Goal: Information Seeking & Learning: Learn about a topic

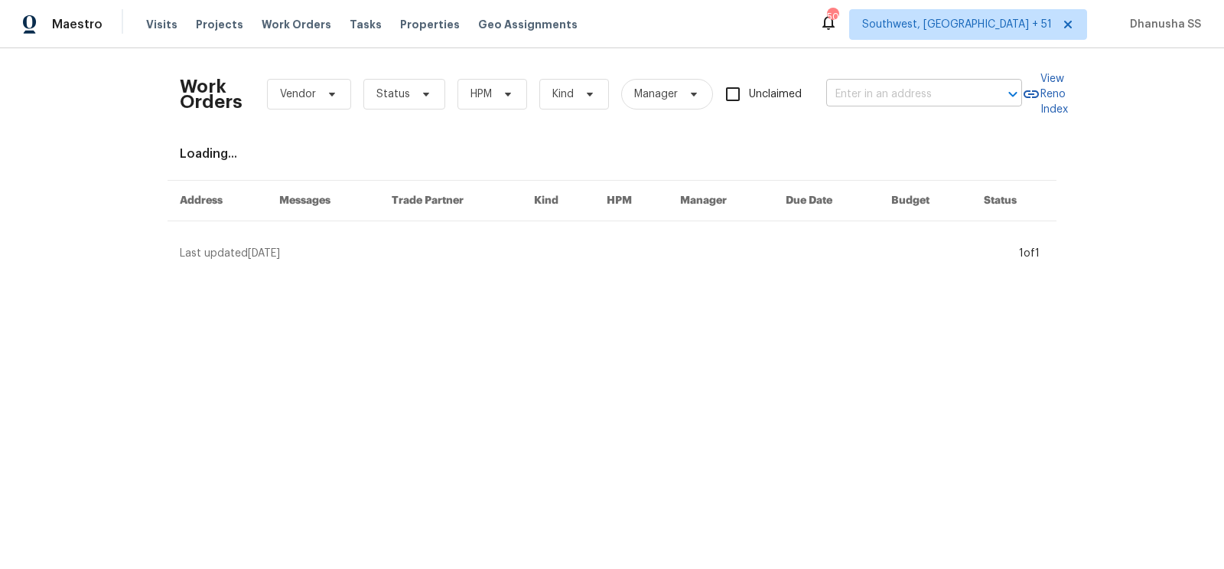
click at [919, 83] on input "text" at bounding box center [902, 95] width 153 height 24
paste input "112 Balsam Cir, Summerville, SC 29485"
type input "112 Balsam Cir, Summerville, SC 29485"
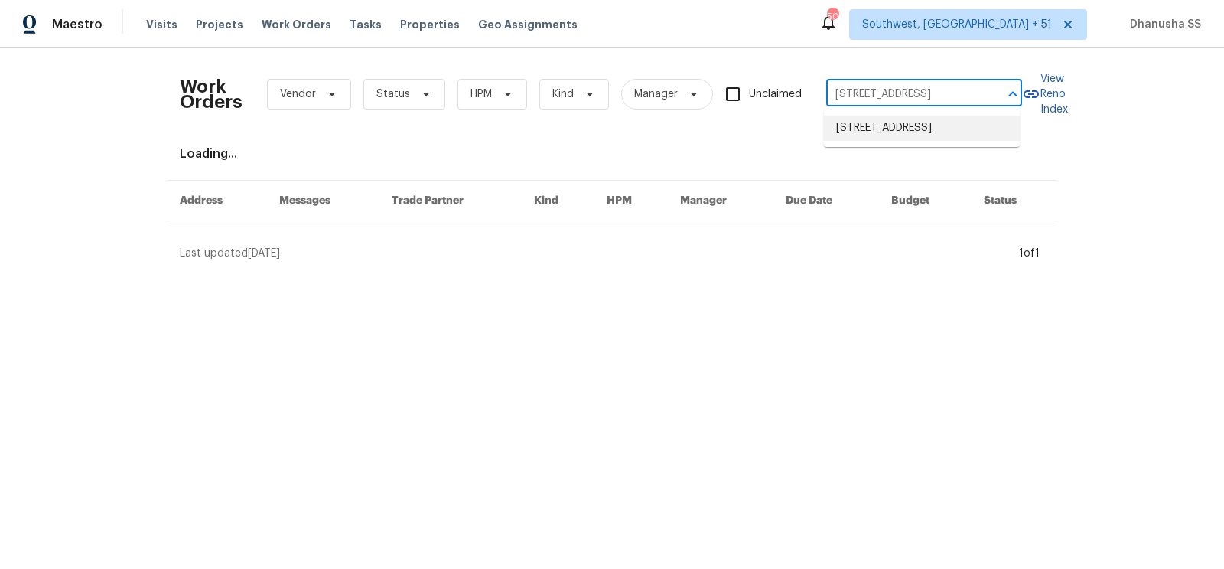
click at [908, 139] on li "112 Balsam Cir, Summerville, SC 29485" at bounding box center [922, 128] width 196 height 25
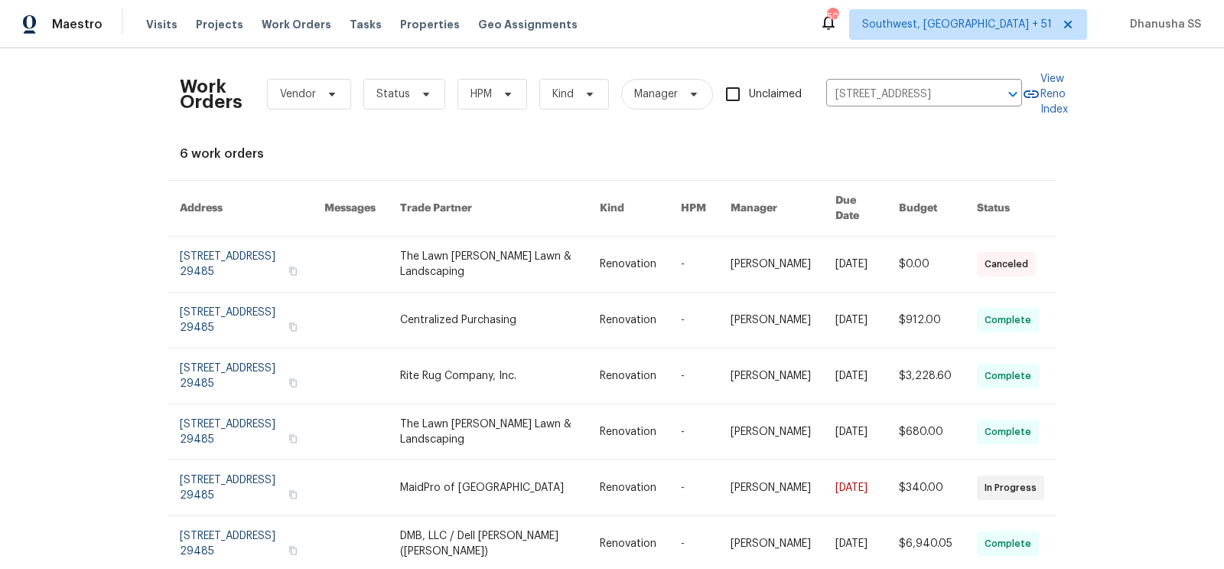
click at [531, 244] on link at bounding box center [500, 263] width 200 height 55
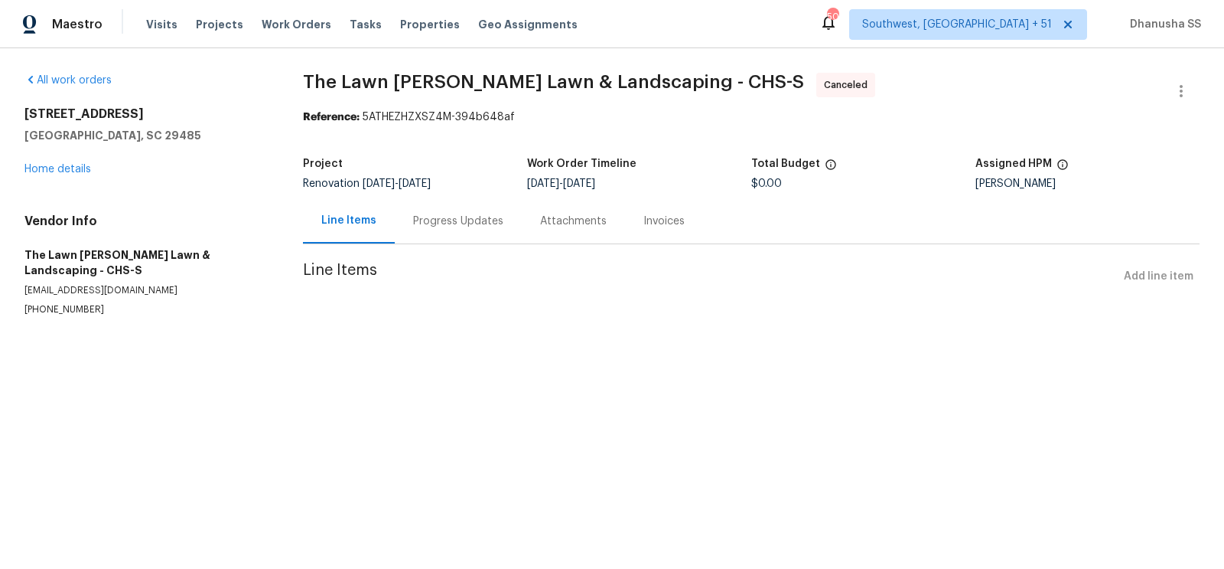
click at [36, 174] on div "112 Balsam Cir Summerville, SC 29485 Home details" at bounding box center [145, 141] width 242 height 70
click at [47, 168] on link "Home details" at bounding box center [57, 169] width 67 height 11
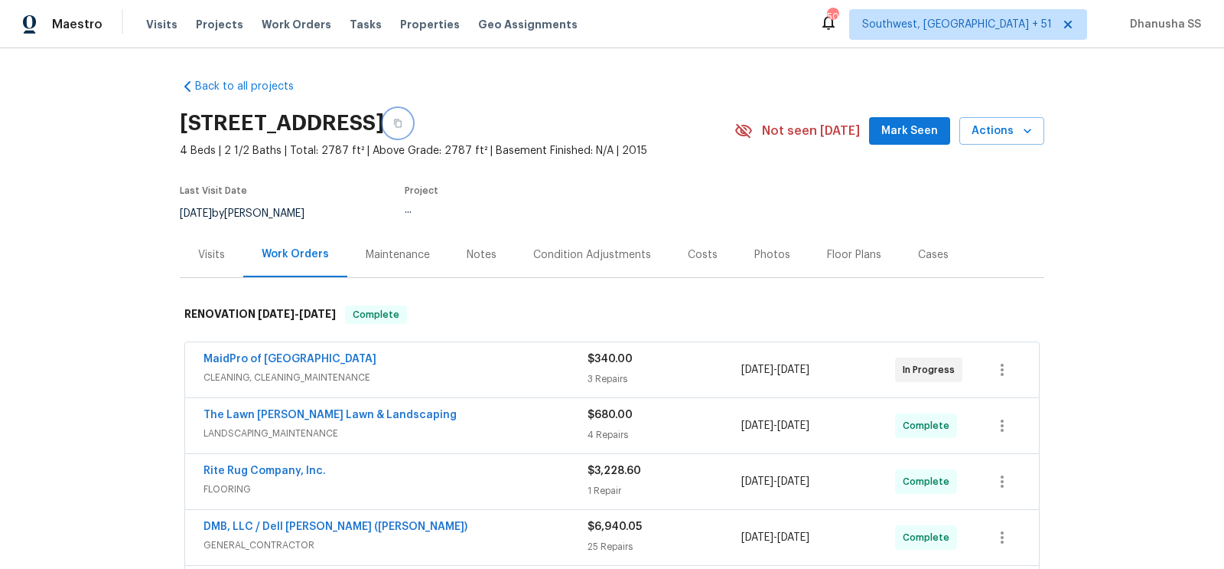
click at [402, 123] on icon "button" at bounding box center [398, 123] width 8 height 8
click at [218, 257] on div "Visits" at bounding box center [211, 254] width 27 height 15
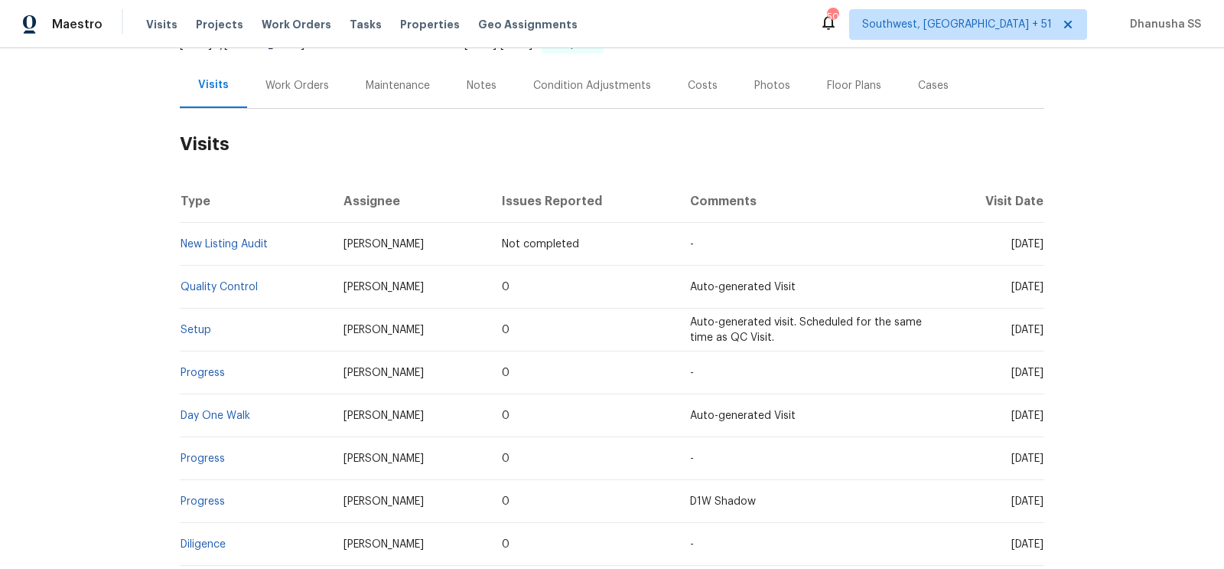
scroll to position [246, 0]
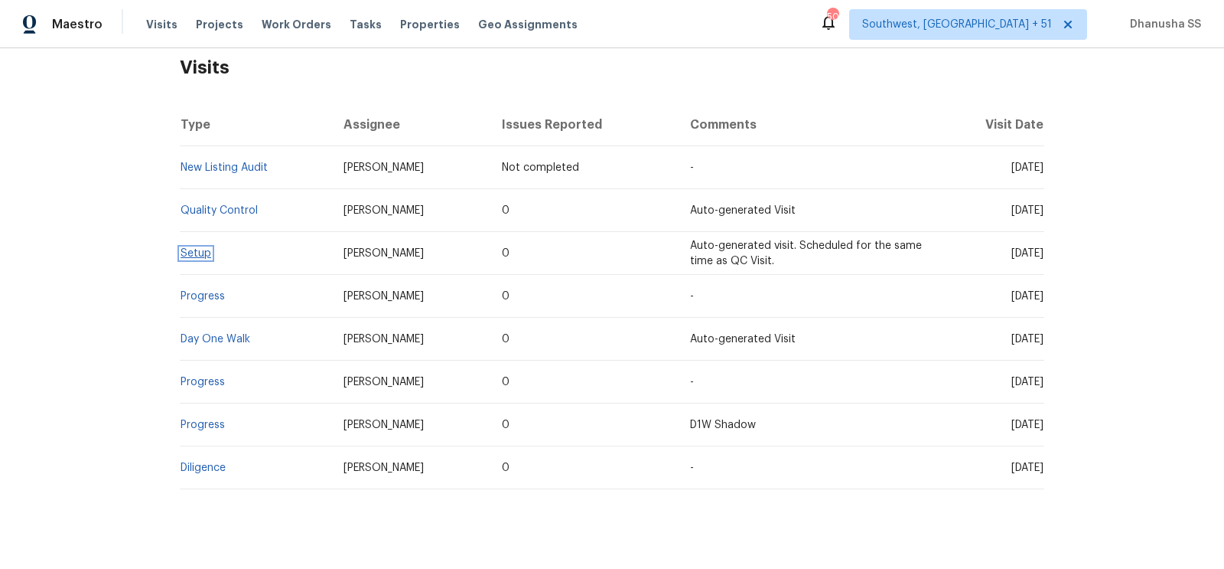
click at [190, 255] on link "Setup" at bounding box center [196, 253] width 31 height 11
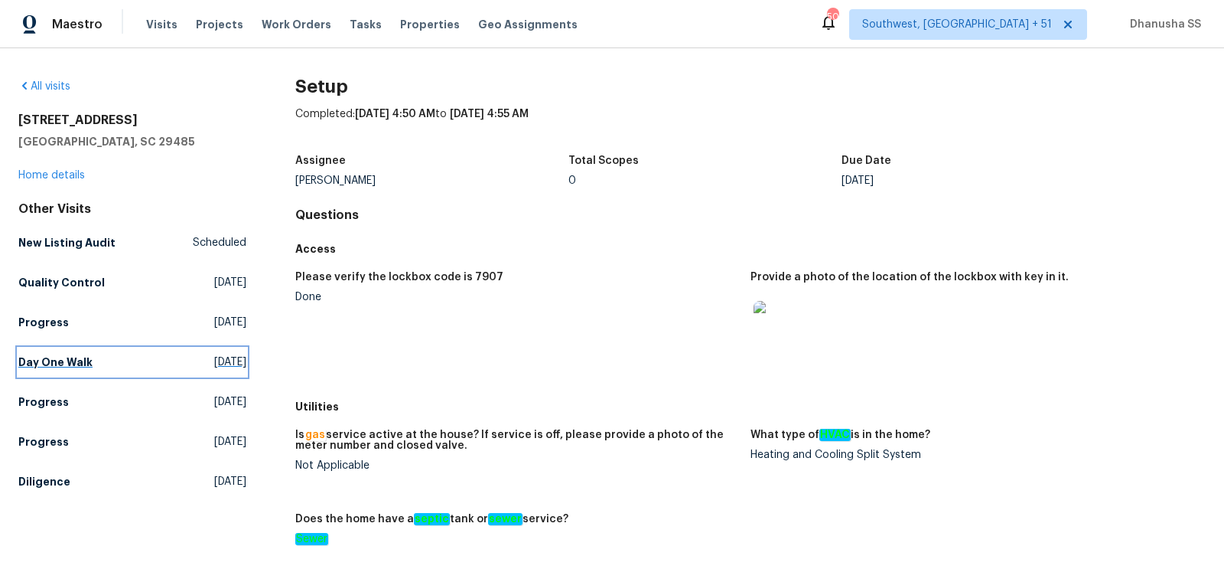
click at [151, 368] on link "Day One Walk Thu, Aug 28 2025" at bounding box center [132, 362] width 228 height 28
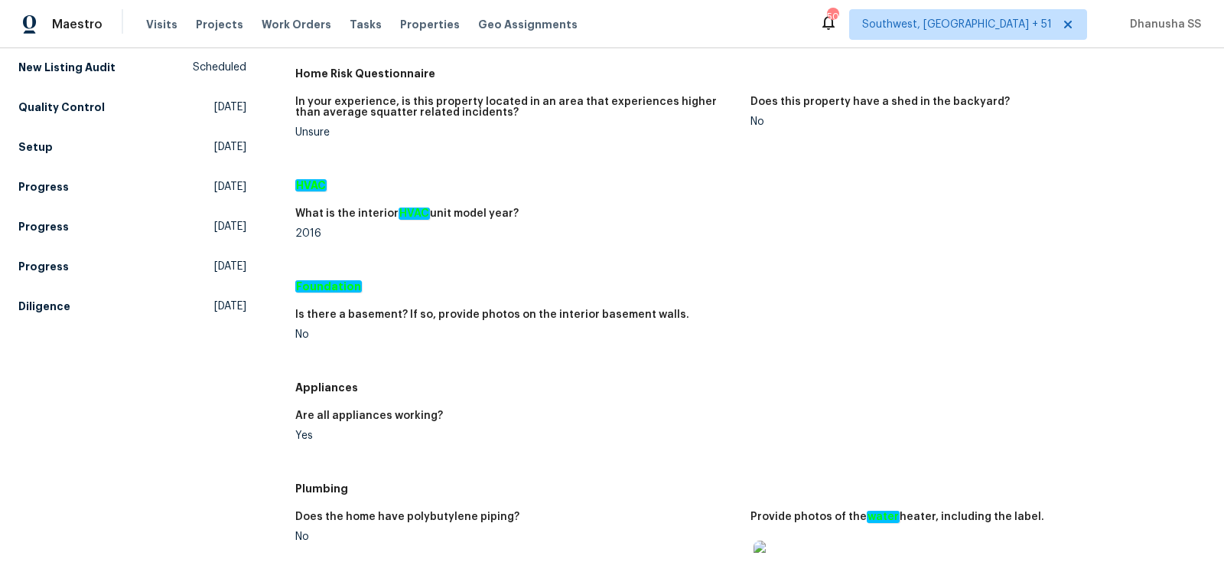
scroll to position [31, 0]
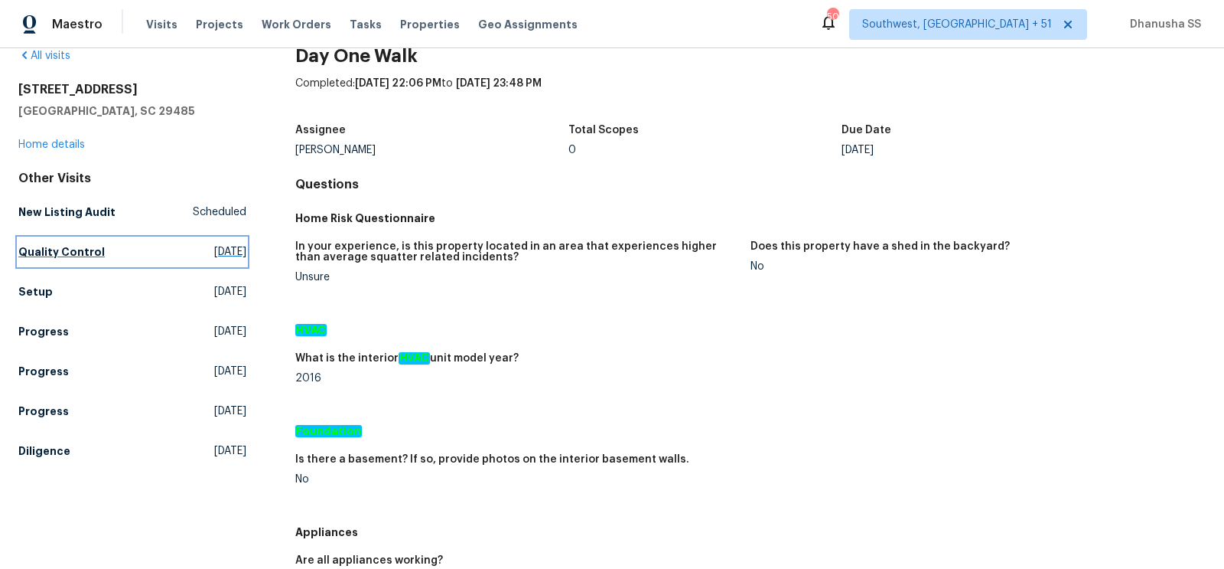
click at [214, 250] on span "Tue, Sep 09 2025" at bounding box center [230, 251] width 32 height 15
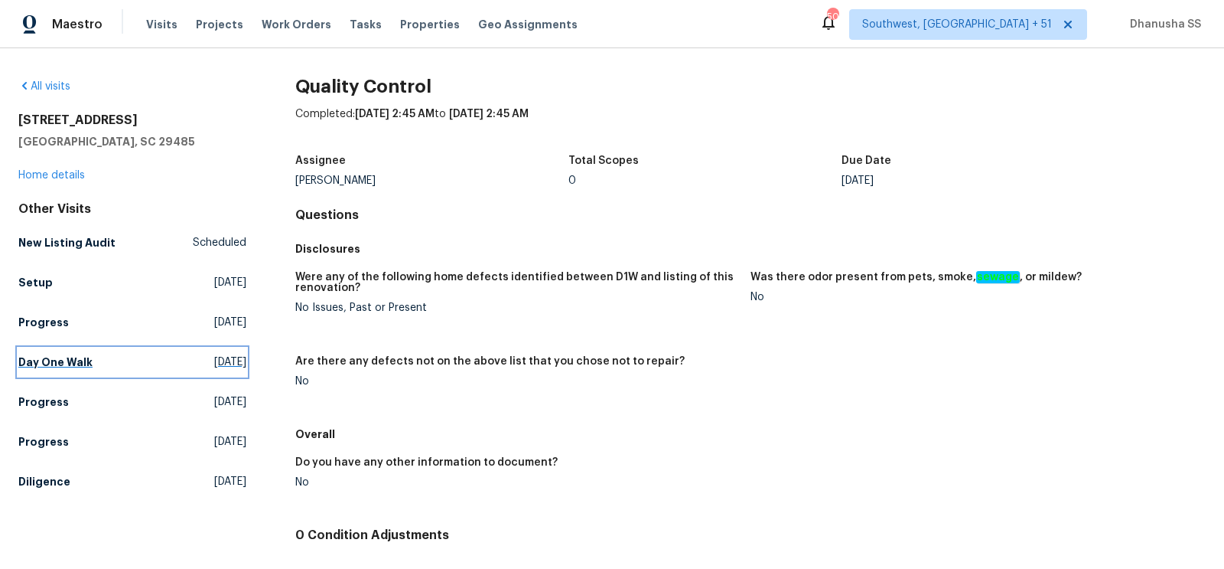
click at [163, 348] on link "Day One Walk Thu, Aug 28 2025" at bounding box center [132, 362] width 228 height 28
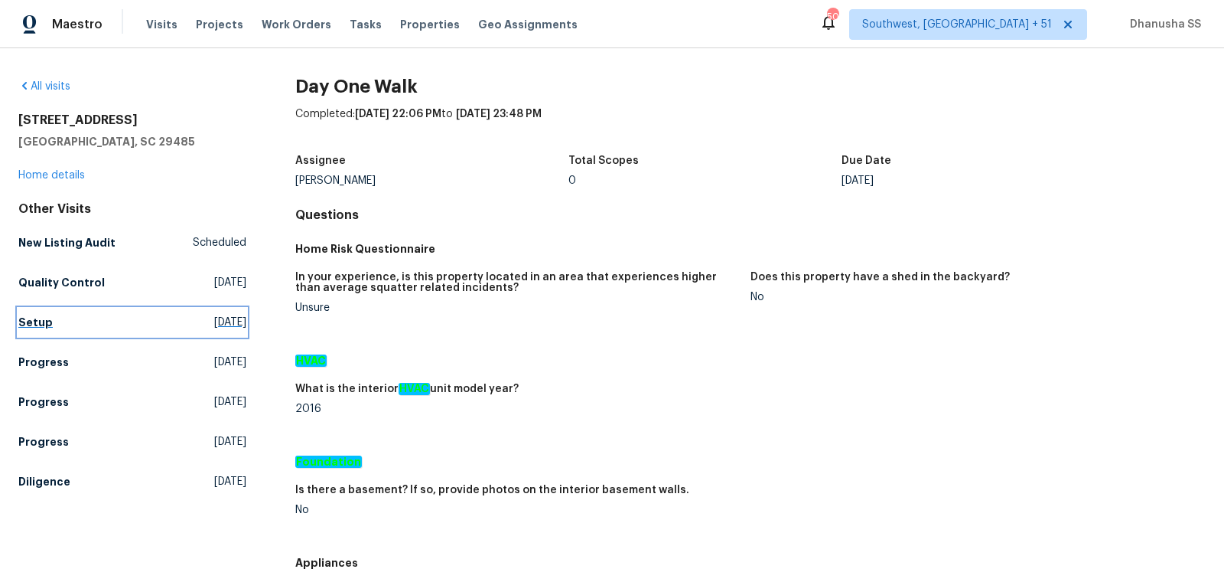
click at [61, 327] on link "Setup Sat, Sep 06 2025" at bounding box center [132, 322] width 228 height 28
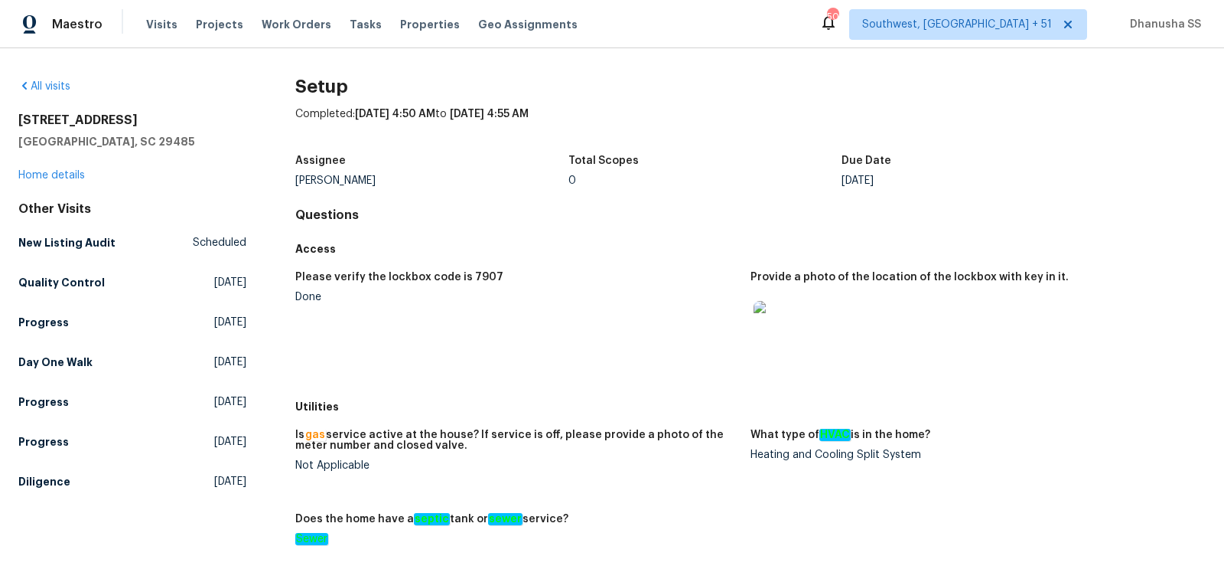
click at [133, 380] on div "Other Visits New Listing Audit Scheduled Quality Control Tue, Sep 09 2025 Progr…" at bounding box center [132, 348] width 228 height 294
click at [134, 363] on link "Day One Walk Thu, Aug 28 2025" at bounding box center [132, 362] width 228 height 28
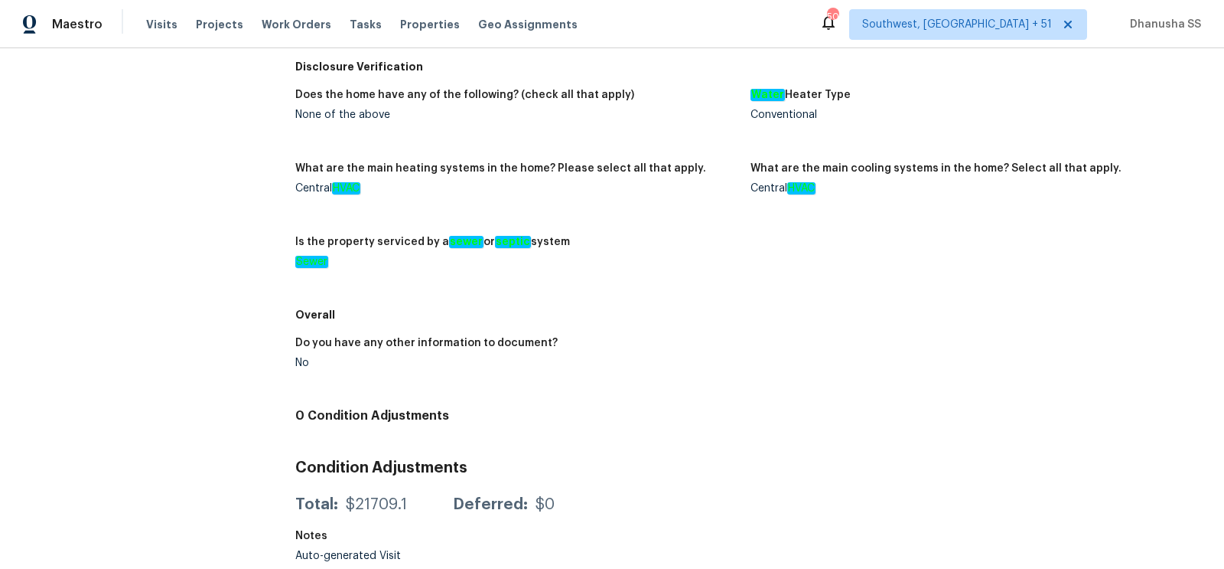
scroll to position [65, 0]
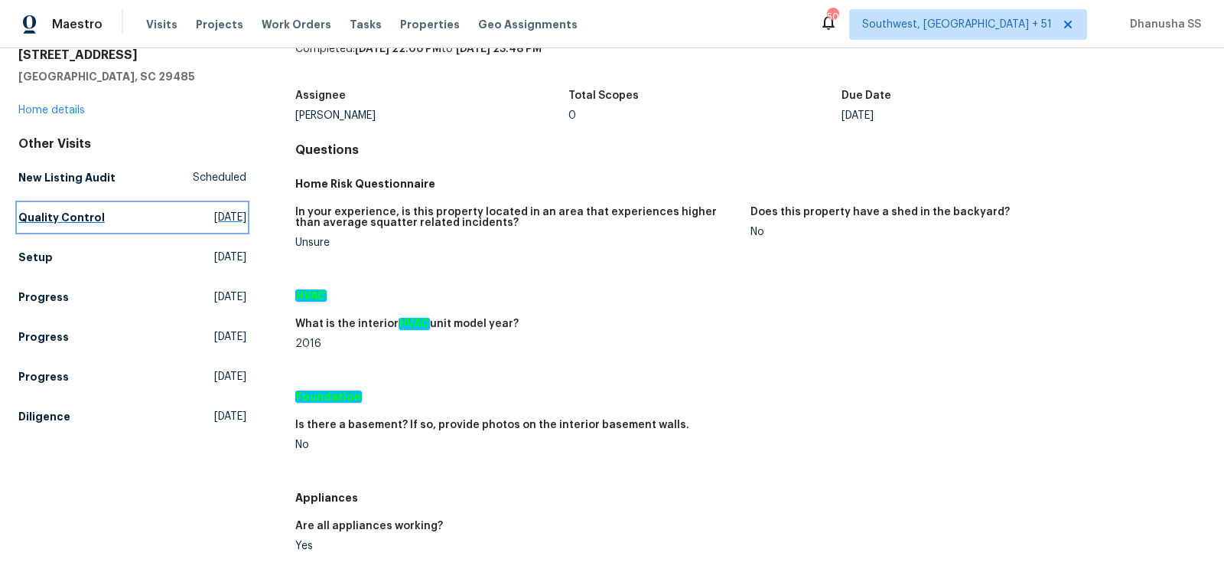
click at [214, 217] on span "[DATE]" at bounding box center [230, 217] width 32 height 15
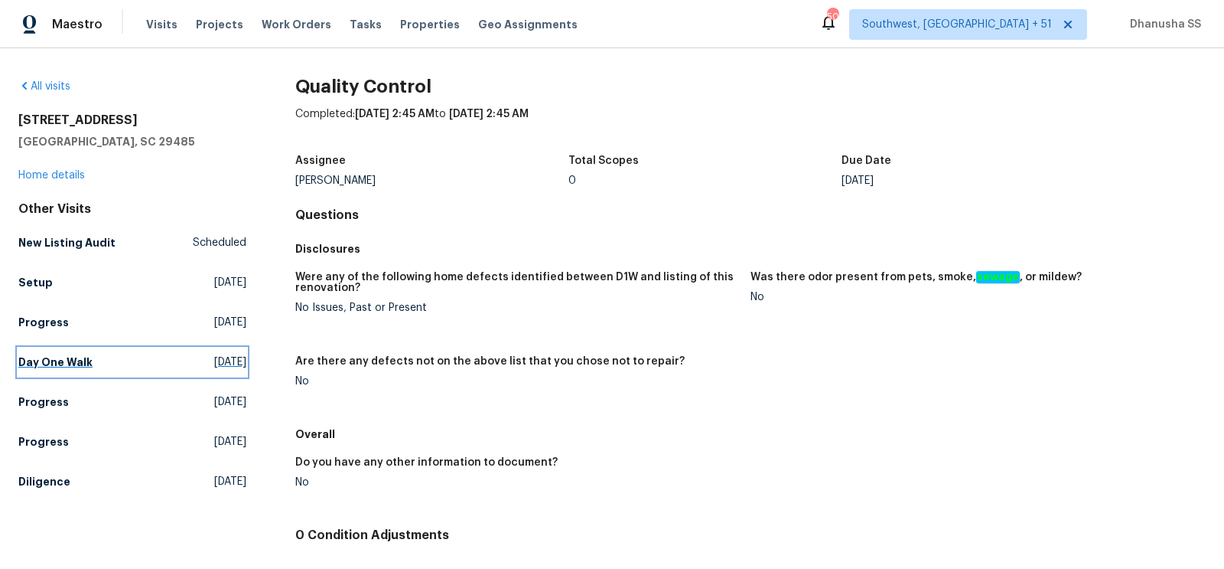
click at [204, 353] on link "Day One Walk Thu, Aug 28 2025" at bounding box center [132, 362] width 228 height 28
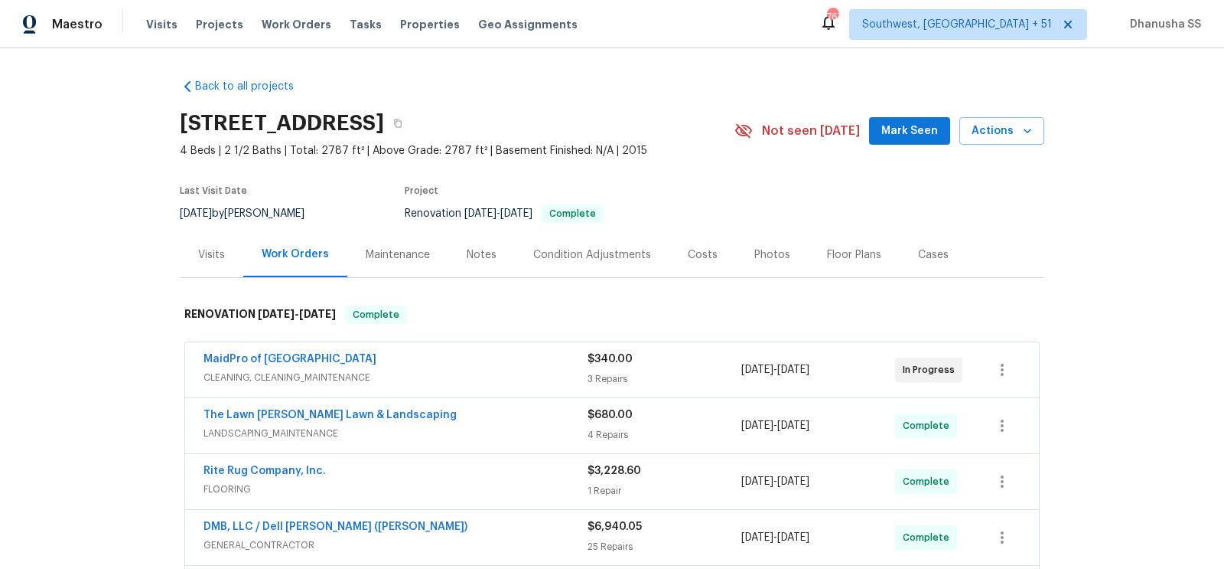
scroll to position [286, 0]
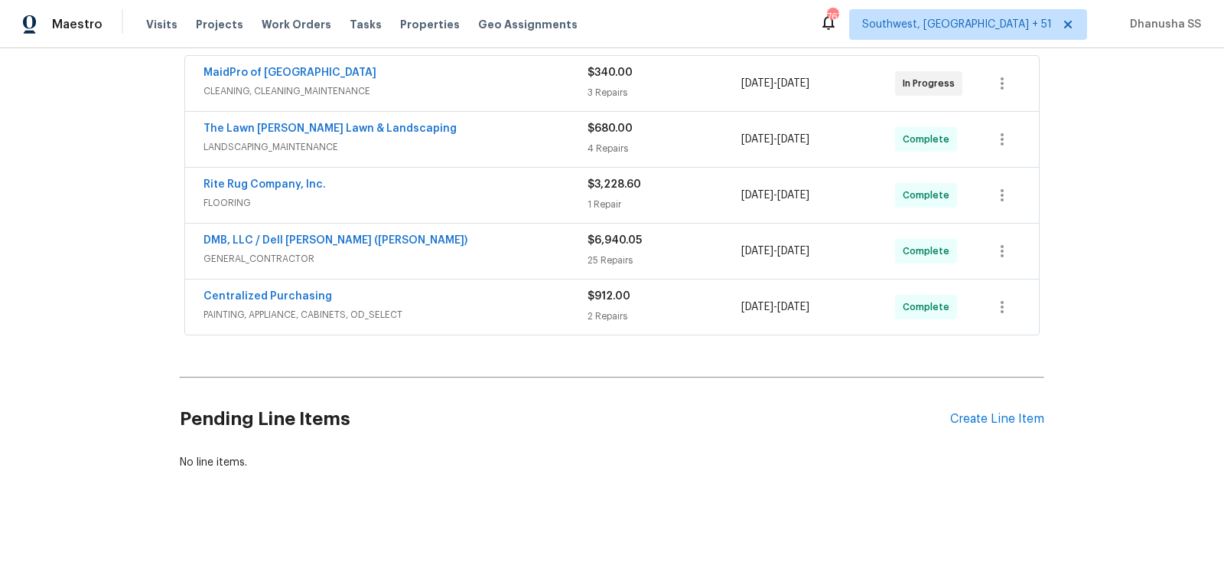
click at [493, 312] on span "PAINTING, APPLIANCE, CABINETS, OD_SELECT" at bounding box center [396, 314] width 384 height 15
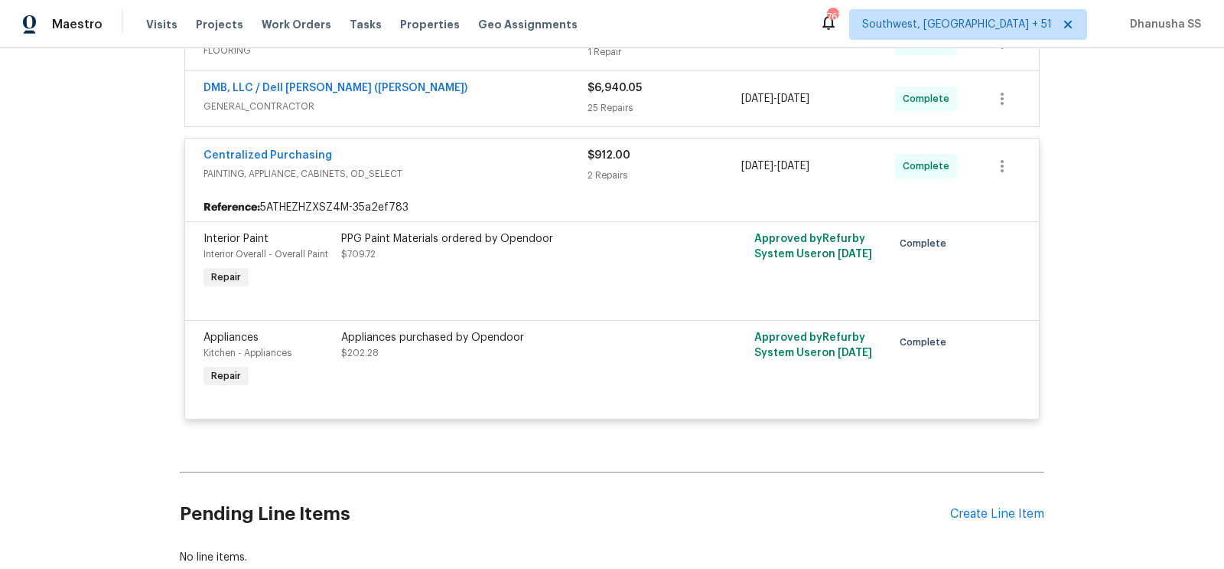
scroll to position [333, 0]
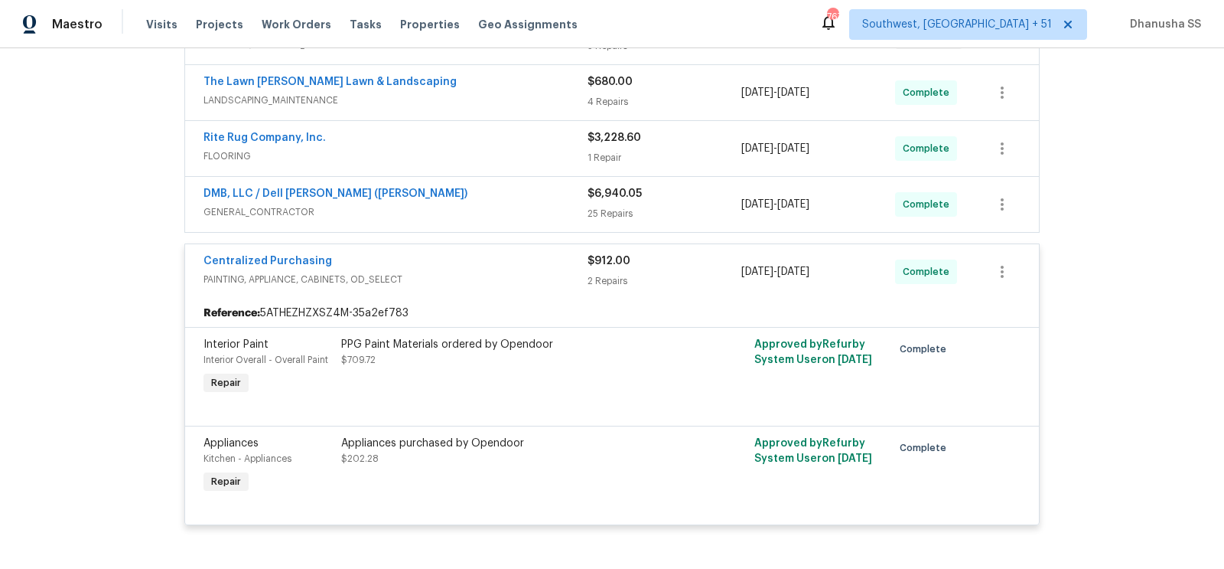
click at [533, 177] on div "DMB, LLC / Dell Bryson (Heise) GENERAL_CONTRACTOR $6,940.05 25 Repairs 8/29/202…" at bounding box center [612, 204] width 854 height 55
click at [525, 144] on div "Rite Rug Company, Inc." at bounding box center [396, 139] width 384 height 18
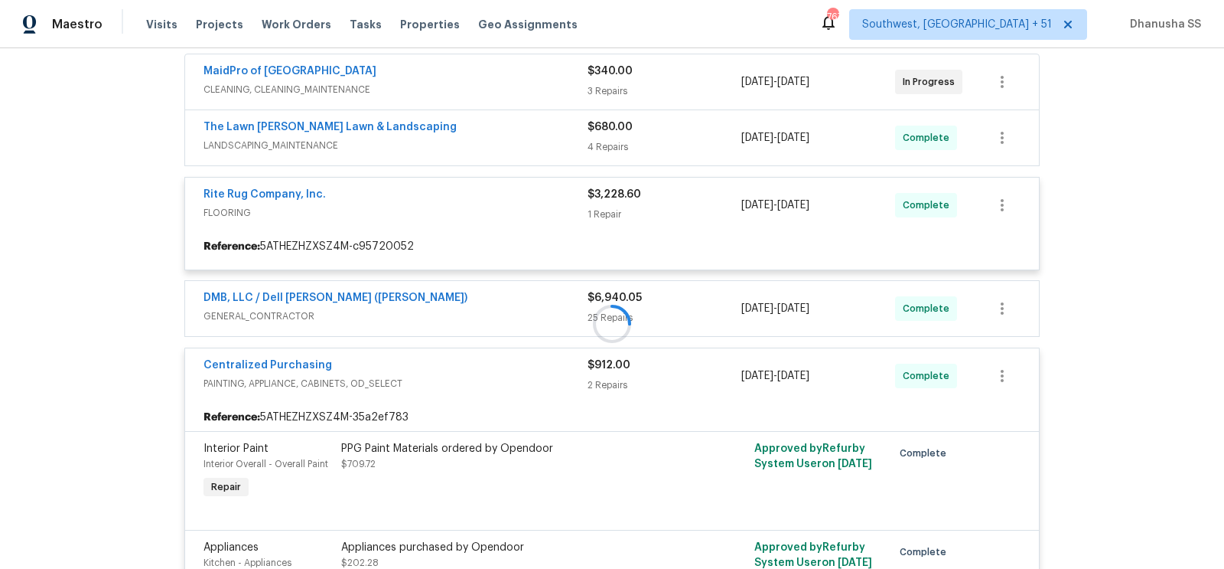
scroll to position [298, 0]
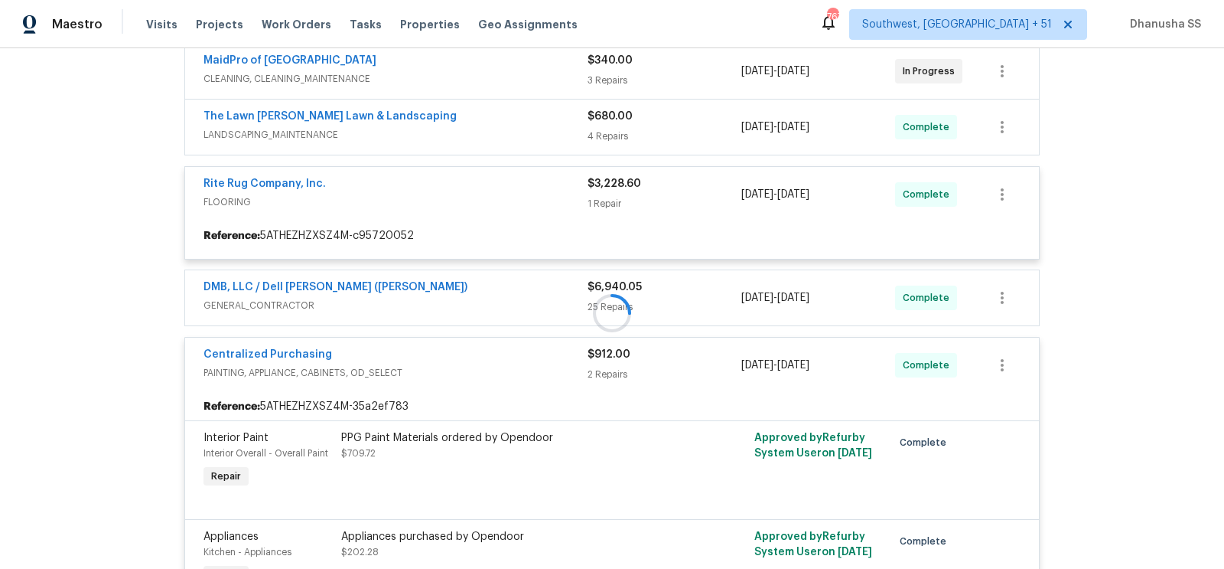
click at [502, 208] on div at bounding box center [612, 313] width 865 height 642
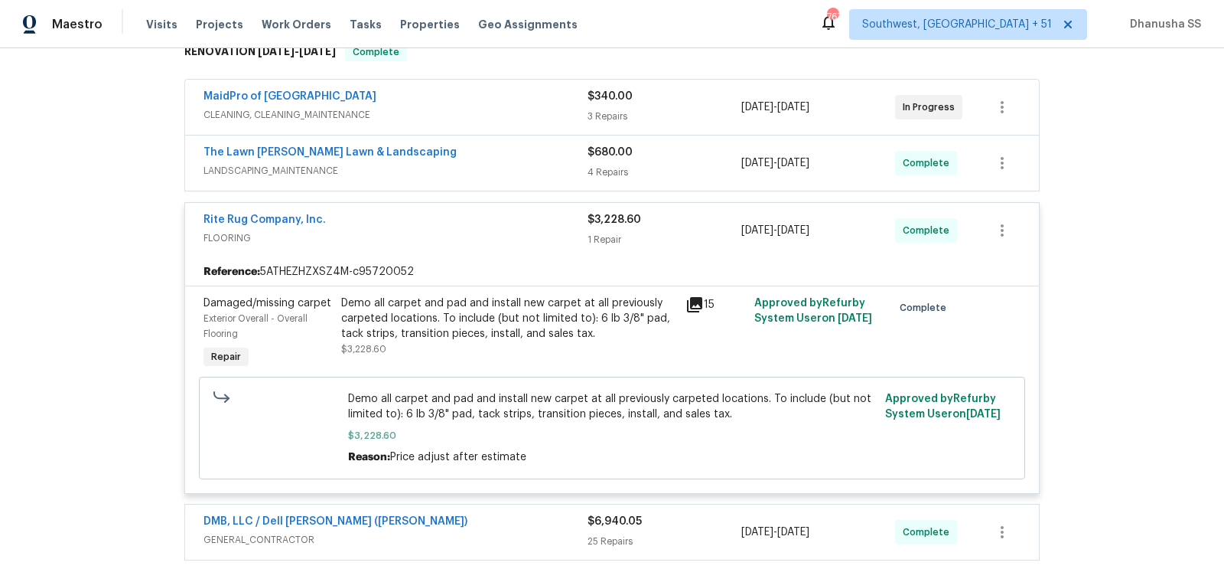
click at [515, 157] on div "The Lawn Barber Lawn & Landscaping" at bounding box center [396, 154] width 384 height 18
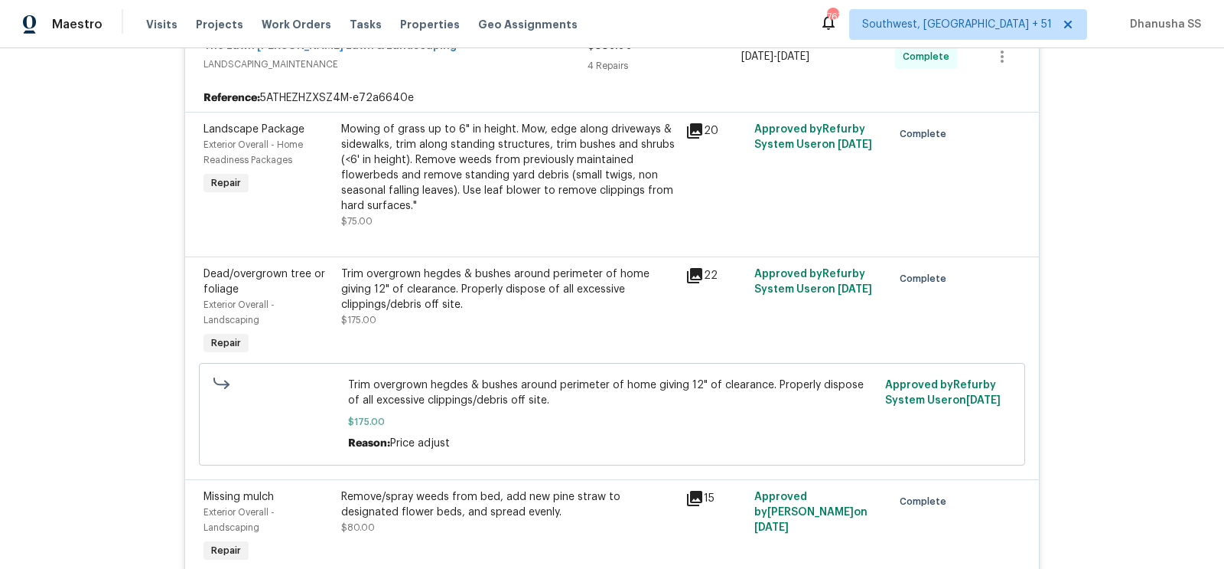
scroll to position [201, 0]
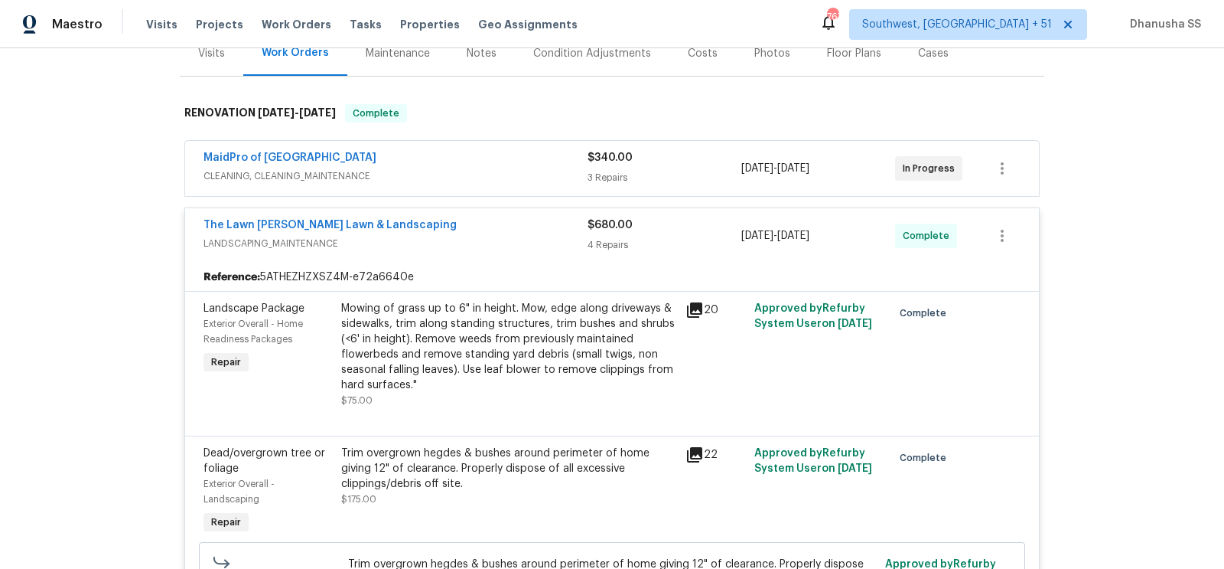
click at [538, 163] on div "MaidPro of Charleston" at bounding box center [396, 159] width 384 height 18
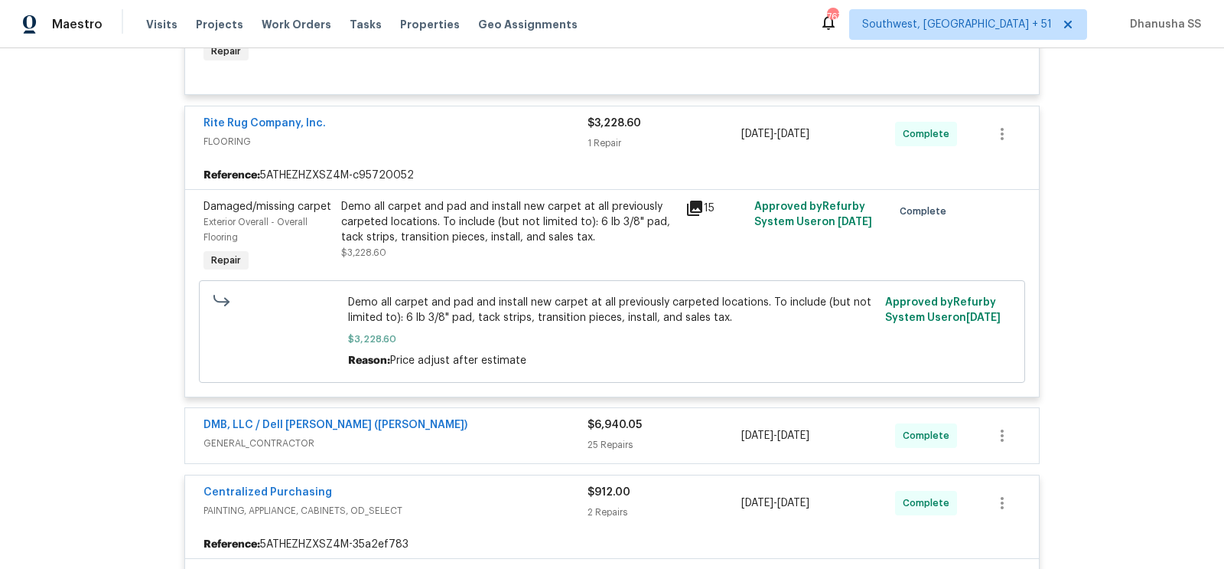
scroll to position [1867, 0]
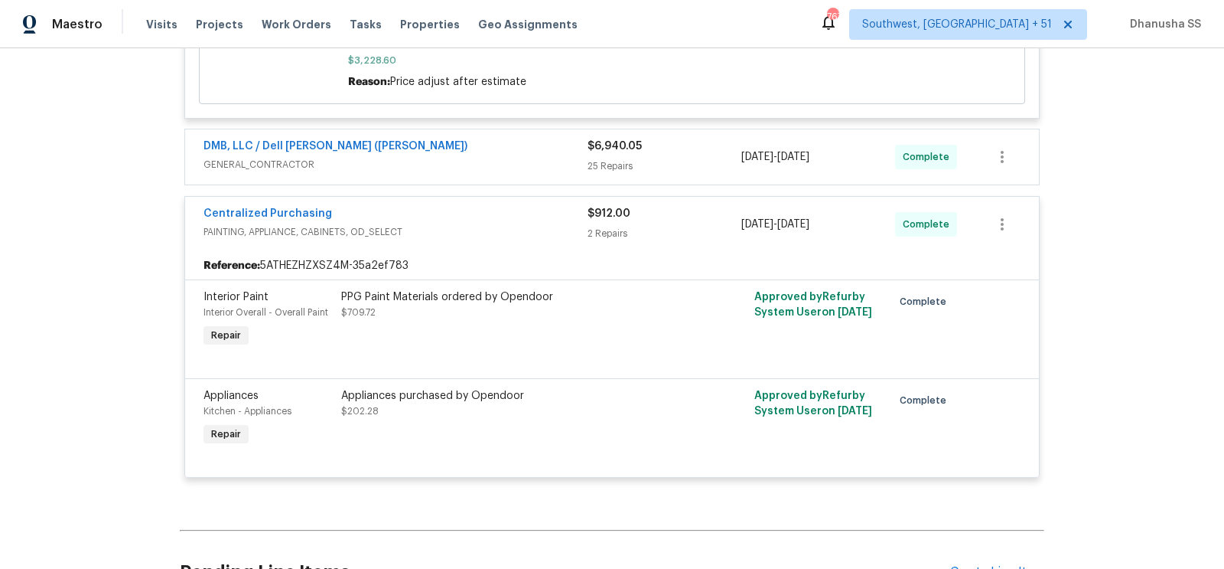
click at [520, 174] on div "DMB, LLC / Dell Bryson (Heise) GENERAL_CONTRACTOR" at bounding box center [396, 157] width 384 height 37
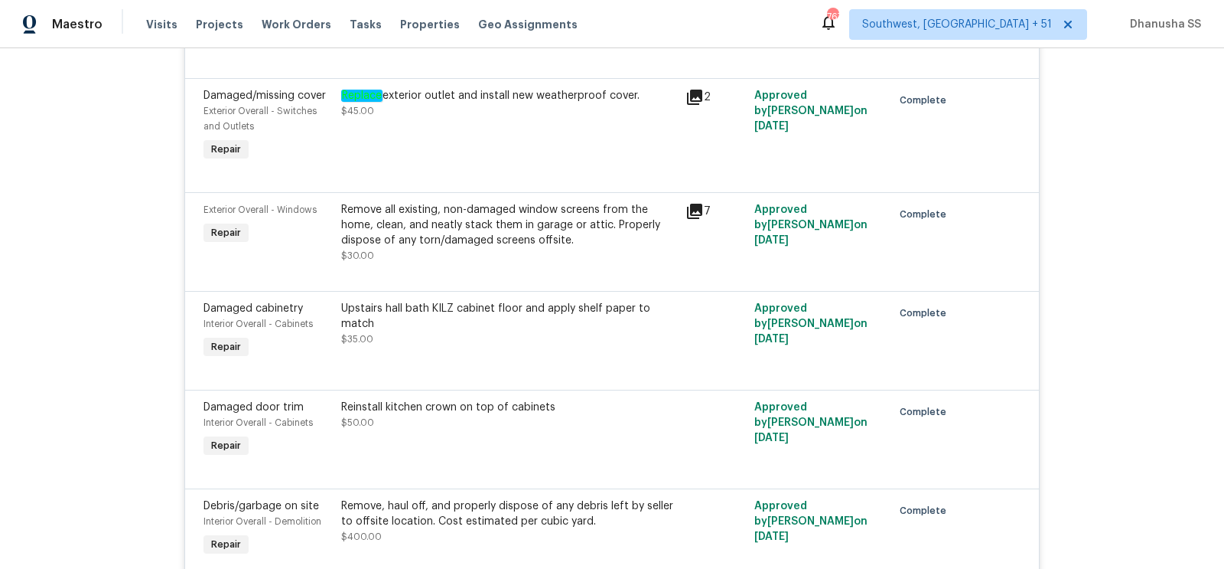
scroll to position [4050, 0]
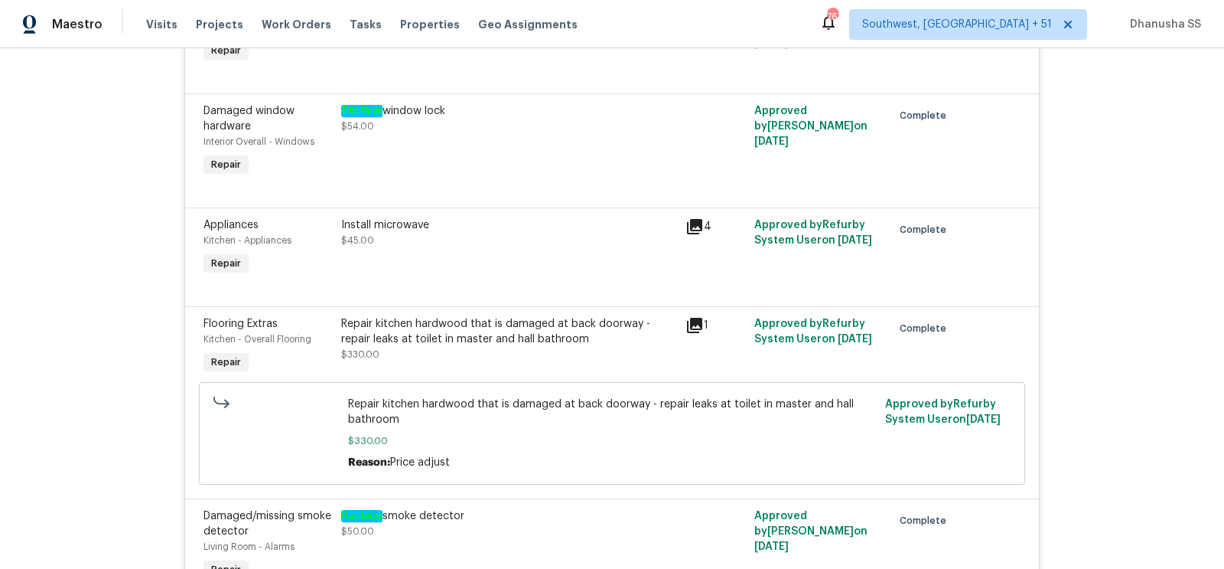
click at [546, 337] on div "Repair kitchen hardwood that is damaged at back doorway - repair leaks at toile…" at bounding box center [508, 339] width 335 height 46
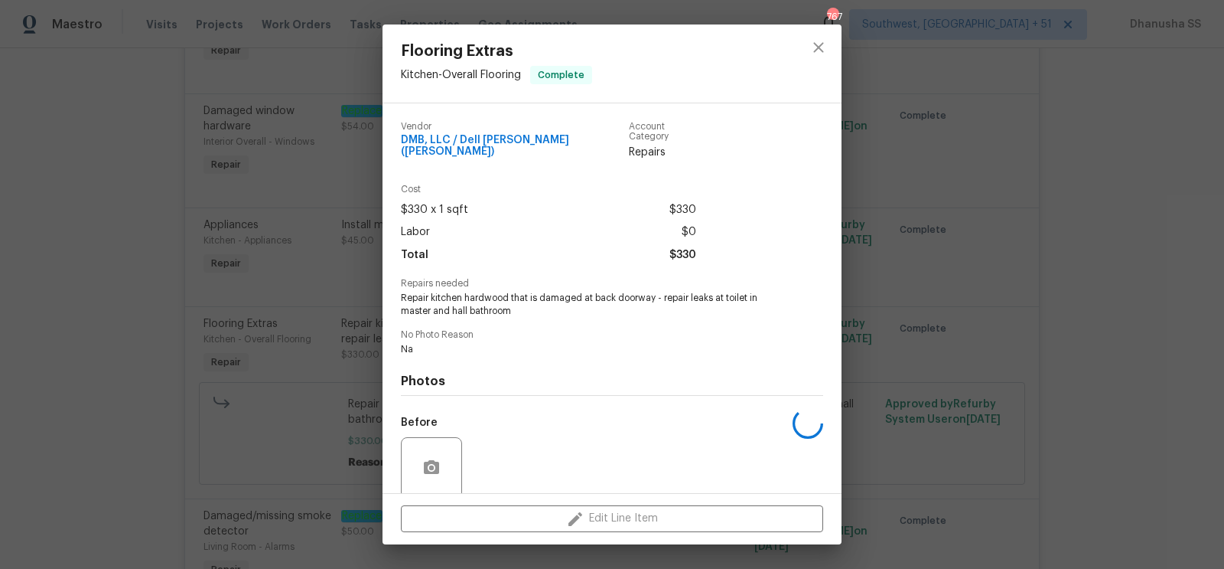
scroll to position [111, 0]
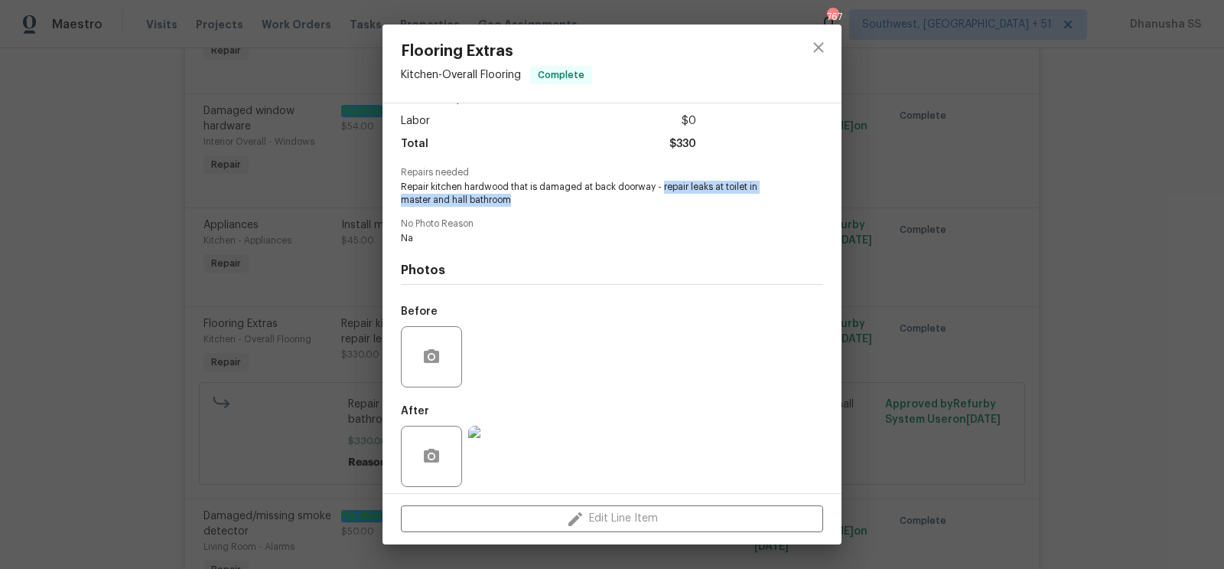
drag, startPoint x: 661, startPoint y: 178, endPoint x: 519, endPoint y: 185, distance: 142.5
click at [519, 185] on span "Repair kitchen hardwood that is damaged at back doorway - repair leaks at toile…" at bounding box center [591, 194] width 380 height 26
copy span "repair leaks at toilet in master and hall bathroom"
click at [813, 48] on icon "close" at bounding box center [819, 47] width 18 height 18
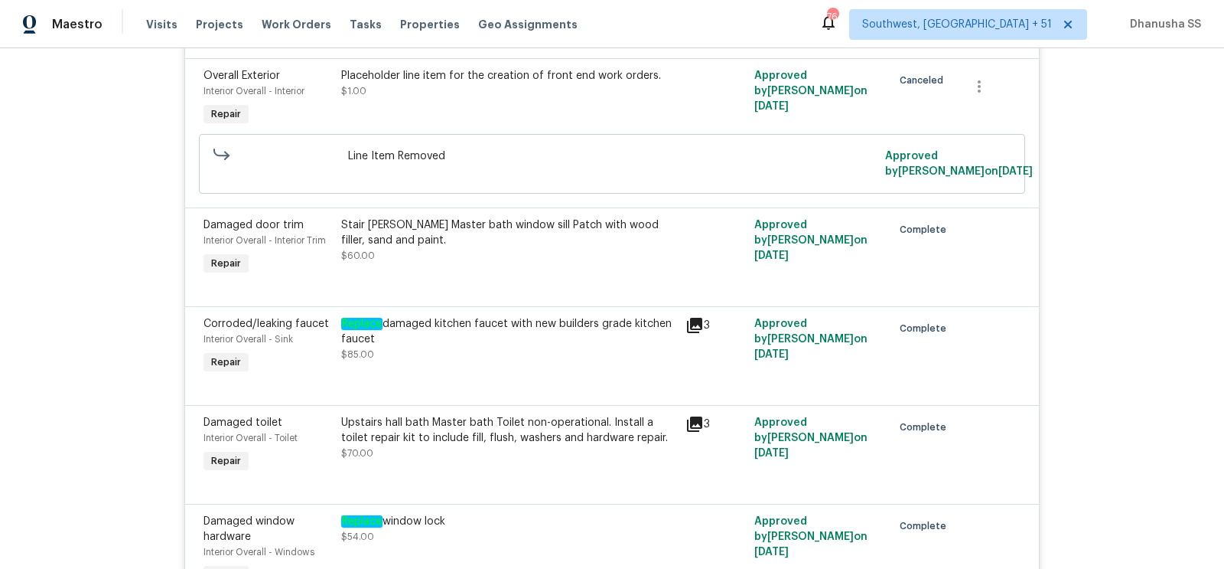
scroll to position [4065, 0]
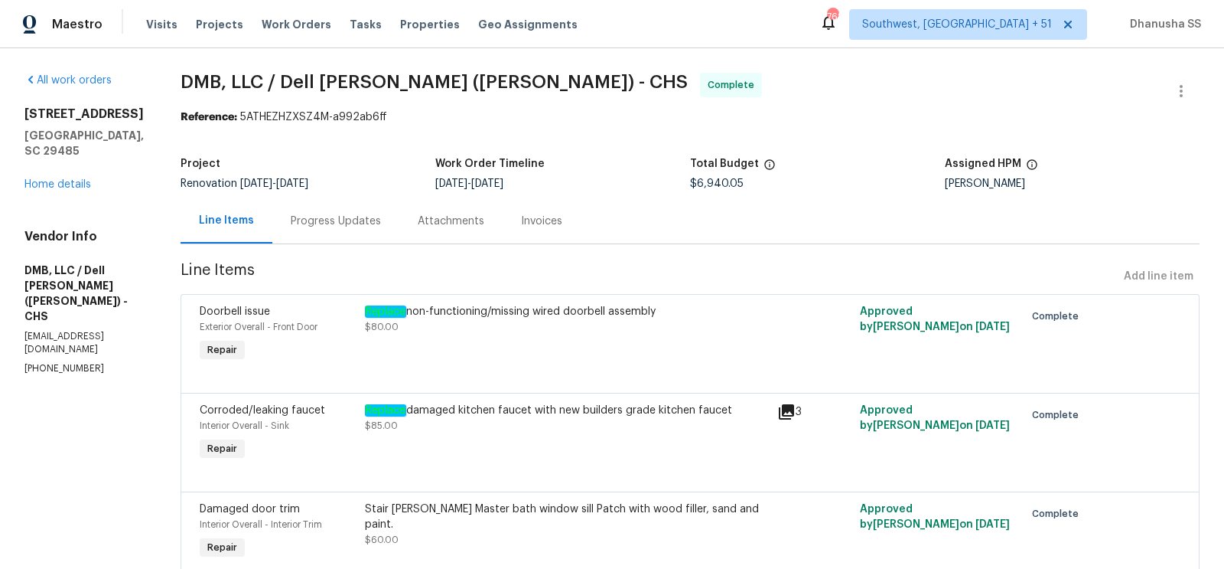
click at [304, 216] on div "Progress Updates" at bounding box center [336, 221] width 90 height 15
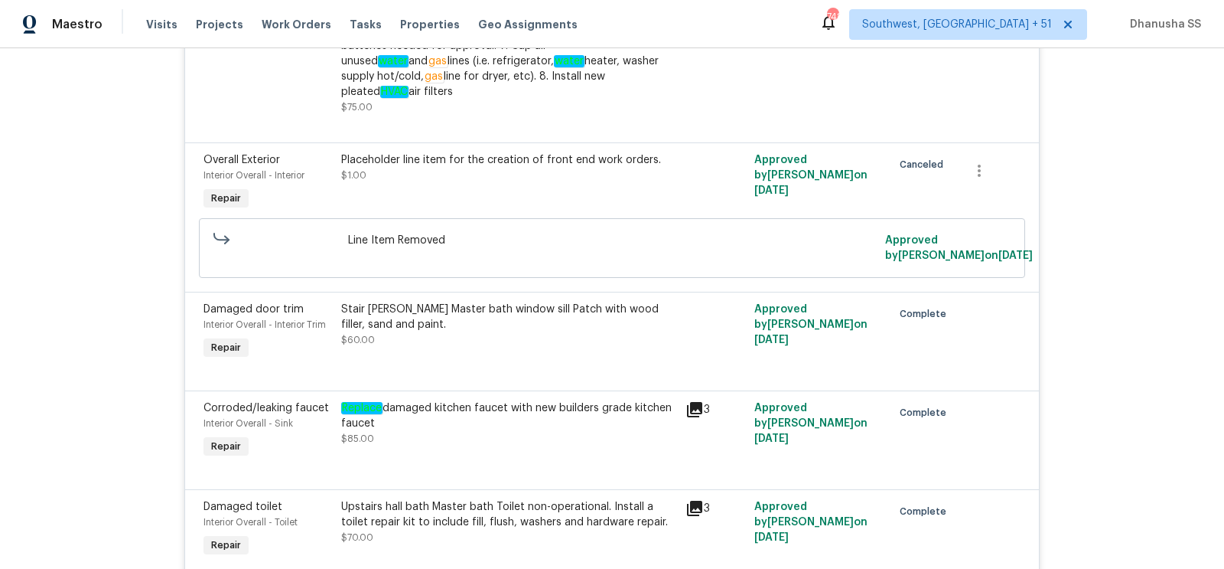
scroll to position [3362, 0]
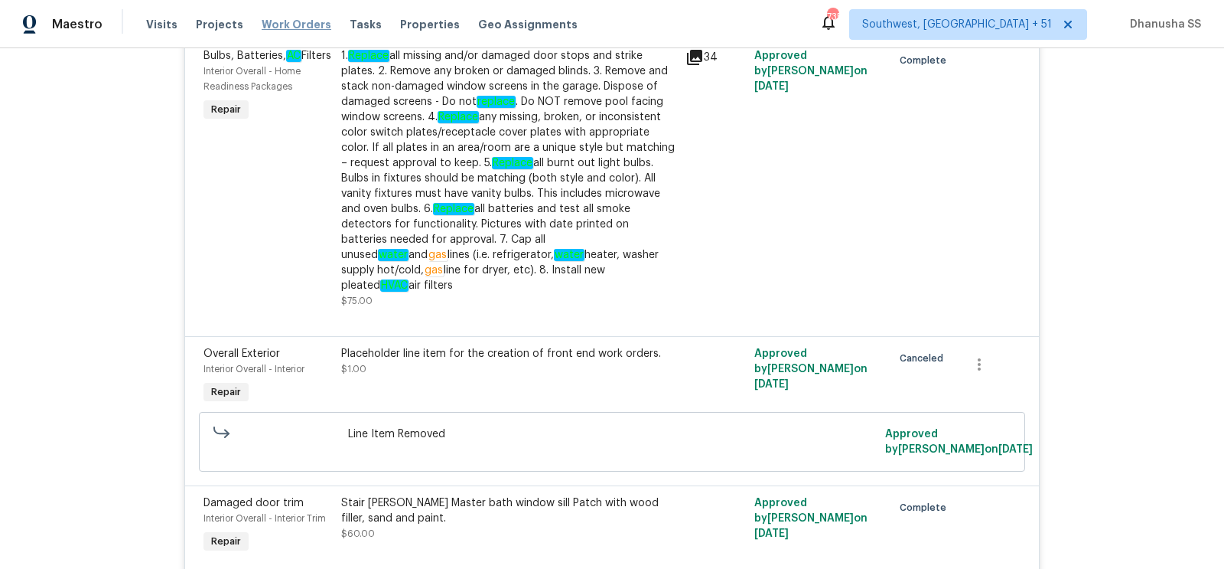
click at [295, 20] on span "Work Orders" at bounding box center [297, 24] width 70 height 15
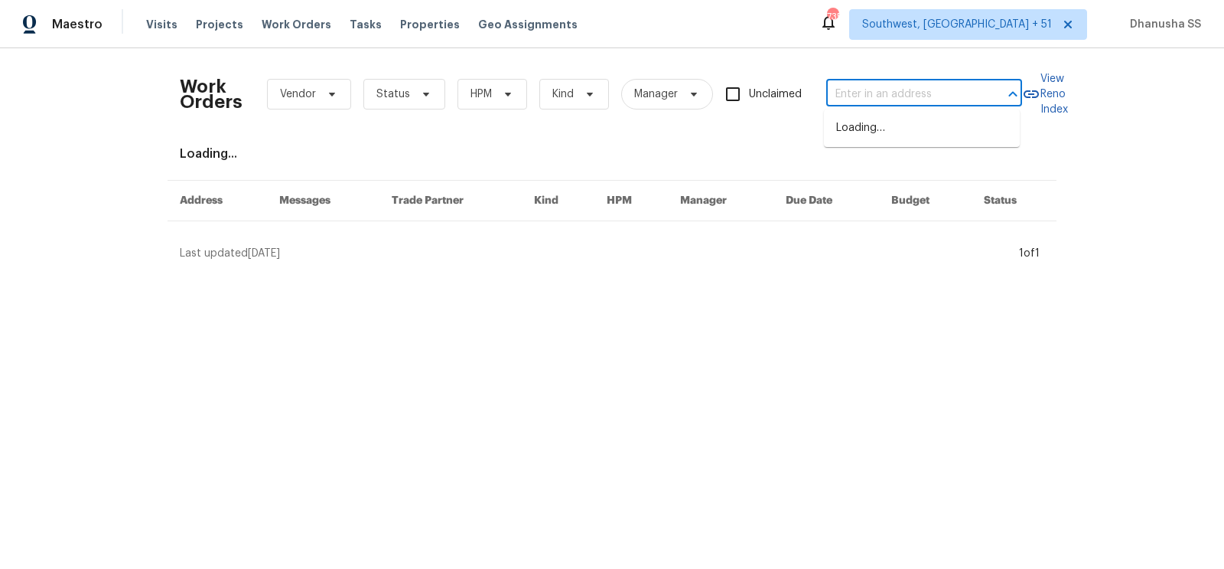
click at [896, 98] on input "text" at bounding box center [902, 95] width 153 height 24
paste input "[STREET_ADDRESS]"
type input "[STREET_ADDRESS]"
click at [875, 127] on li "[STREET_ADDRESS]" at bounding box center [922, 128] width 196 height 25
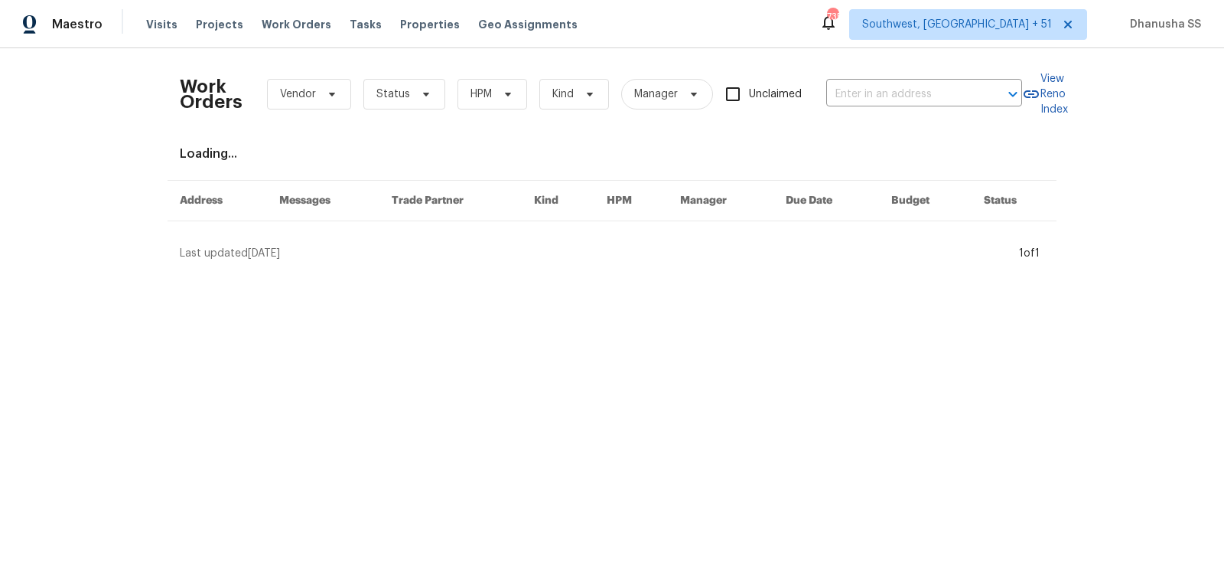
type input "[STREET_ADDRESS]"
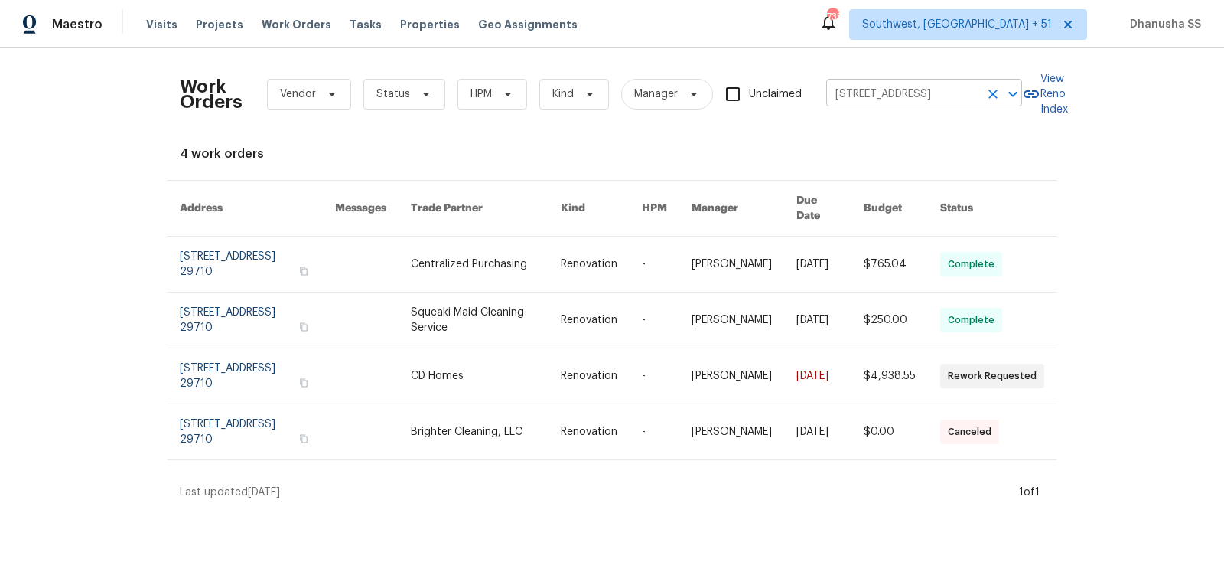
click at [866, 96] on input "[STREET_ADDRESS]" at bounding box center [902, 95] width 153 height 24
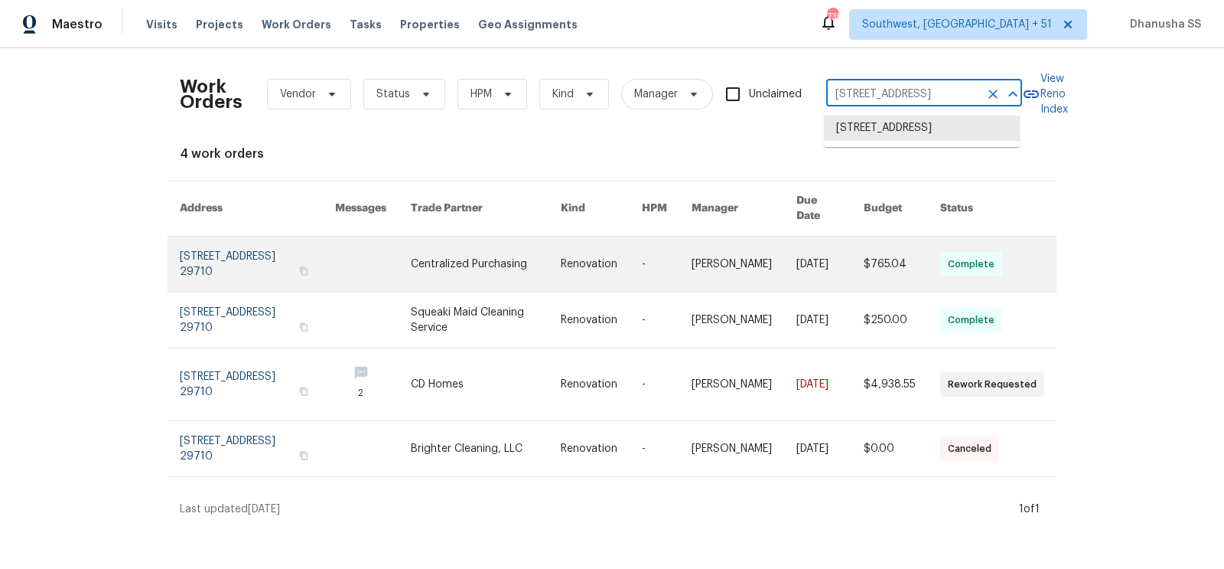
click at [627, 249] on link at bounding box center [601, 263] width 81 height 55
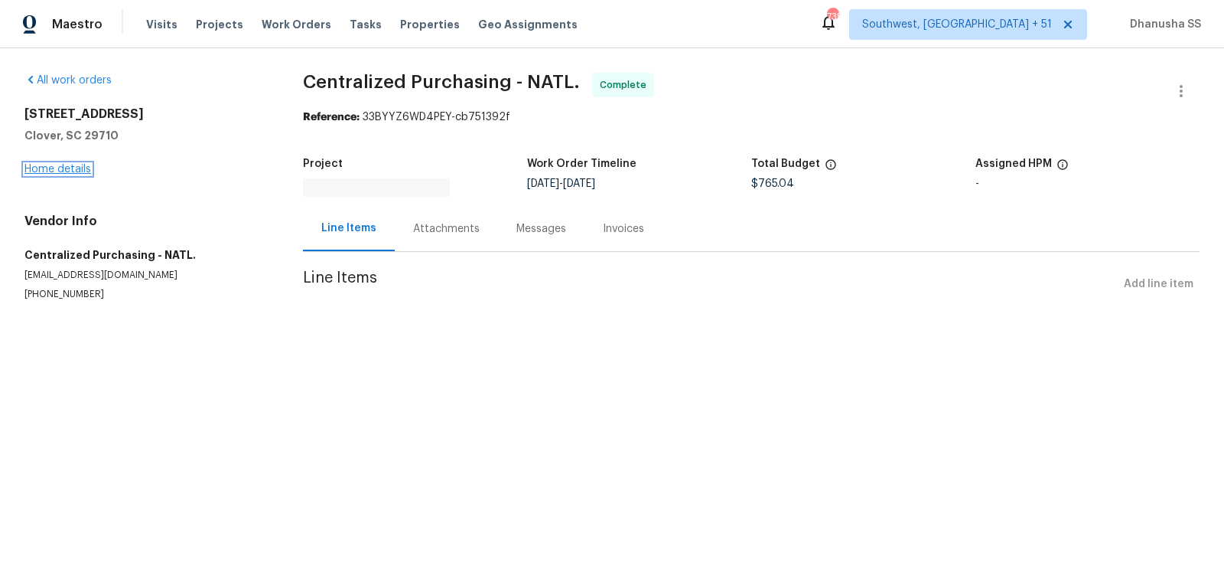
click at [37, 165] on link "Home details" at bounding box center [57, 169] width 67 height 11
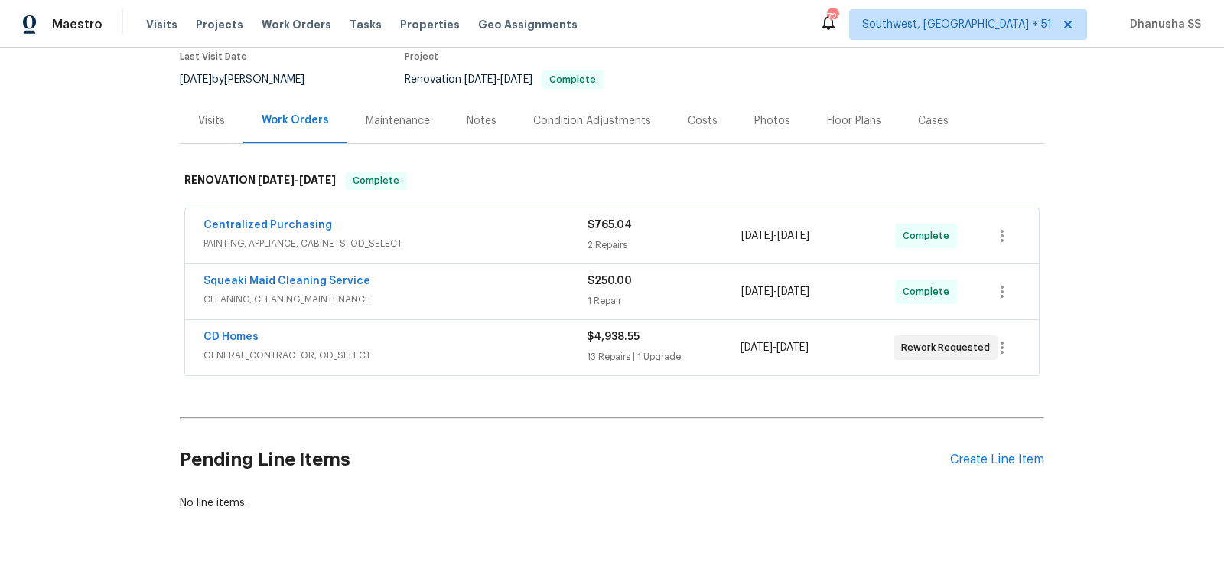
scroll to position [29, 0]
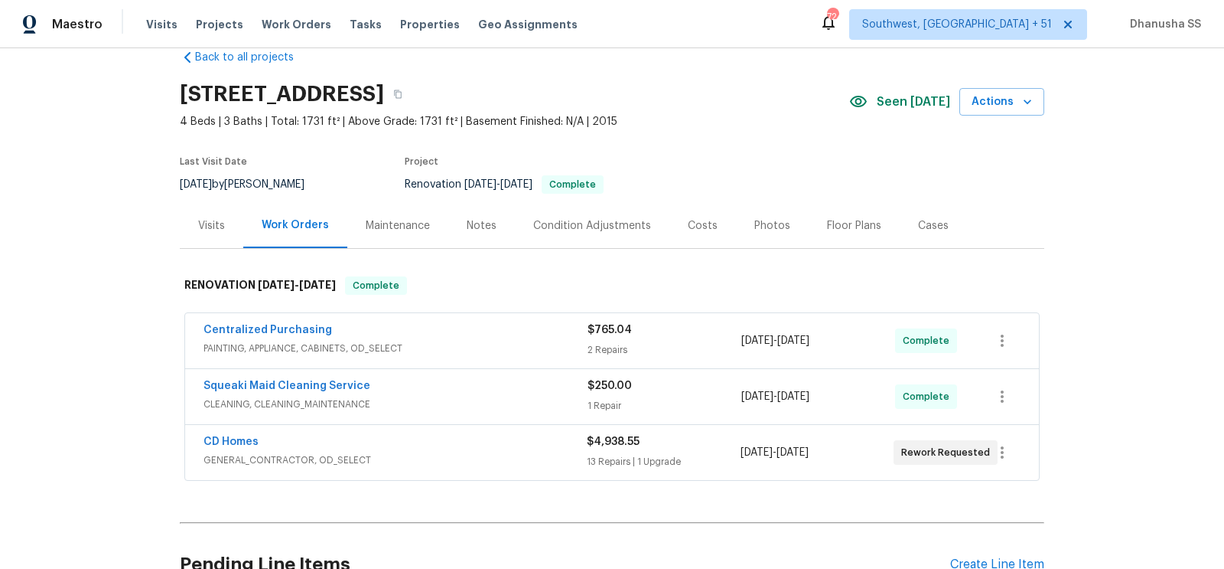
click at [216, 218] on div "Visits" at bounding box center [211, 225] width 27 height 15
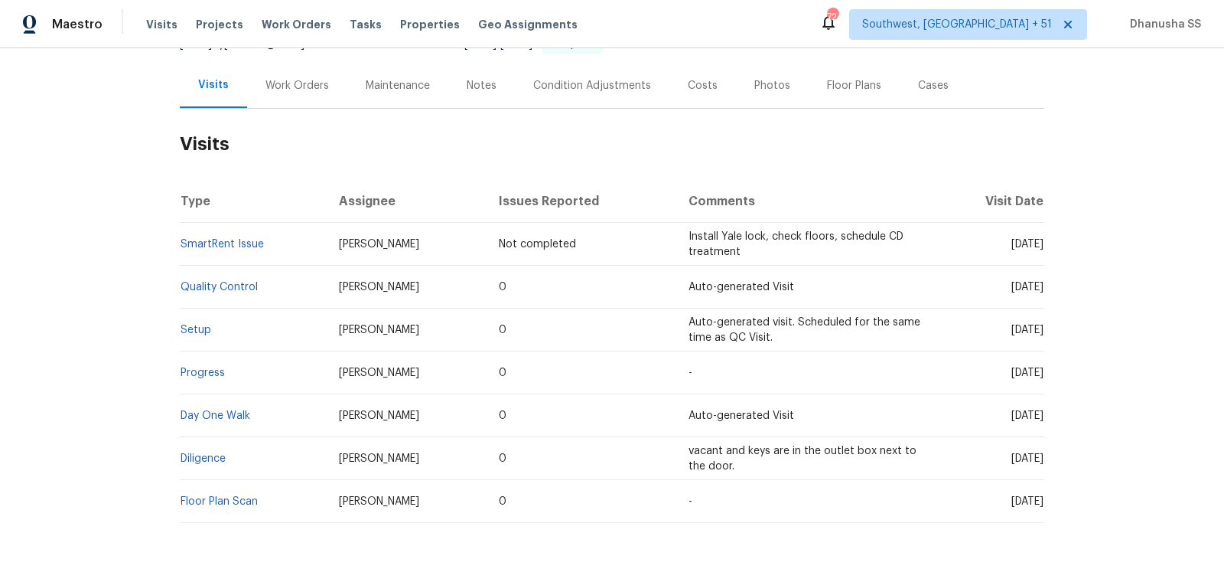
scroll to position [184, 0]
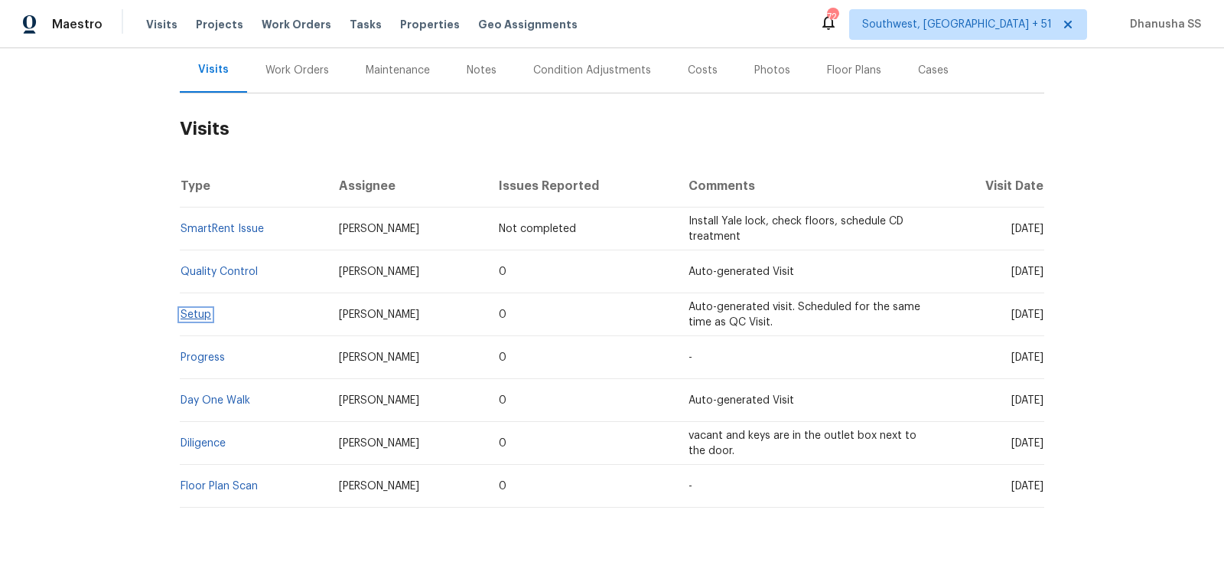
click at [200, 313] on link "Setup" at bounding box center [196, 314] width 31 height 11
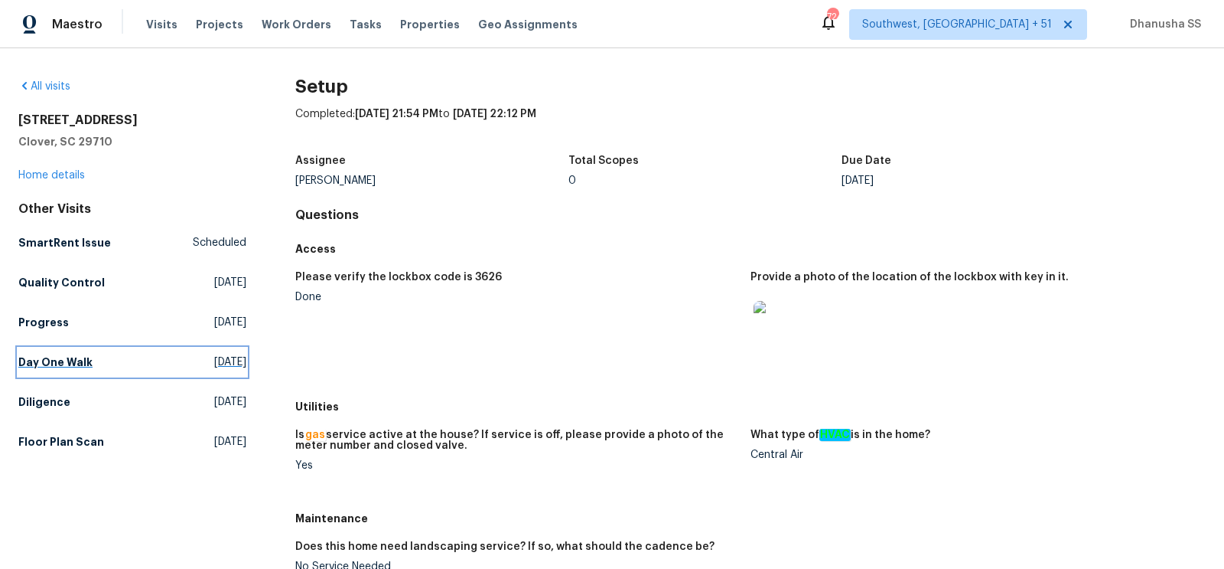
click at [73, 370] on link "Day One Walk Tue, Sep 02 2025" at bounding box center [132, 362] width 228 height 28
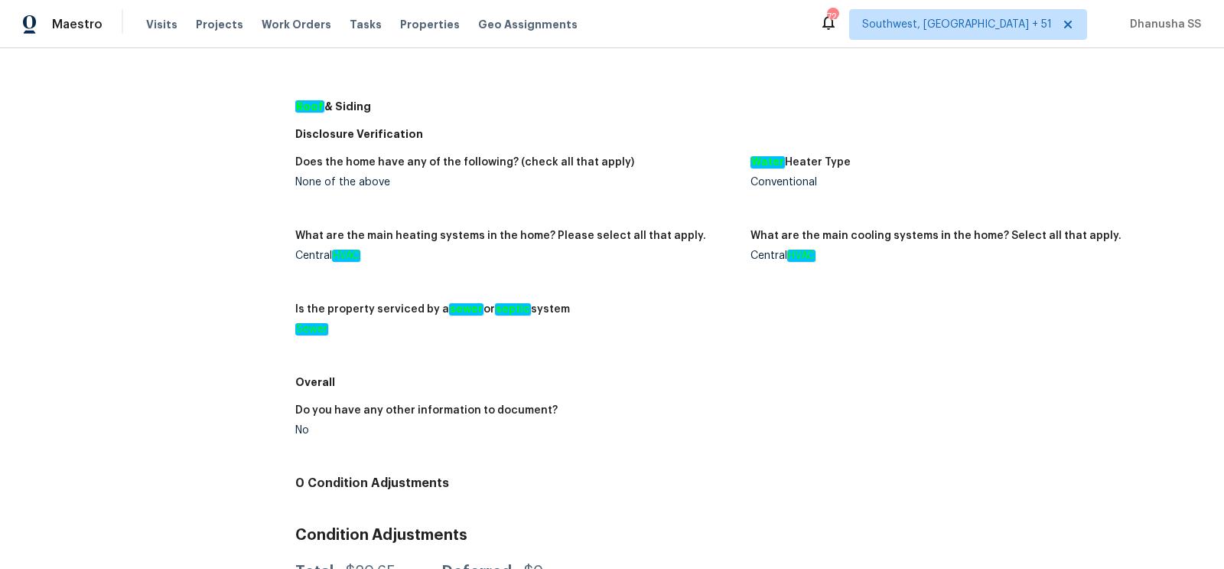
scroll to position [79, 0]
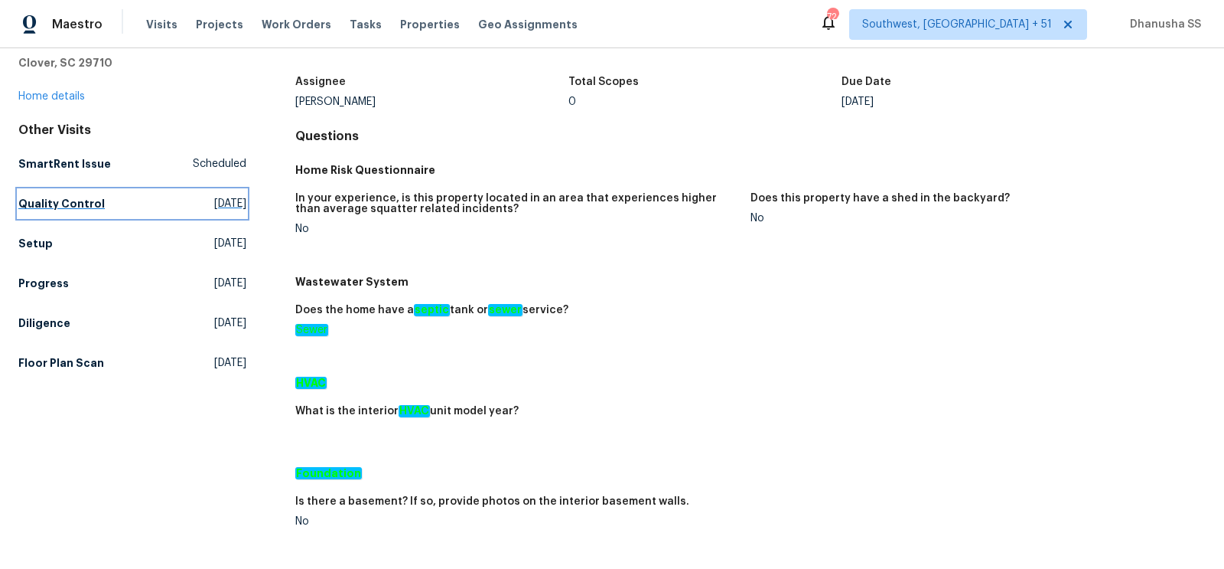
click at [55, 201] on h5 "Quality Control" at bounding box center [61, 203] width 86 height 15
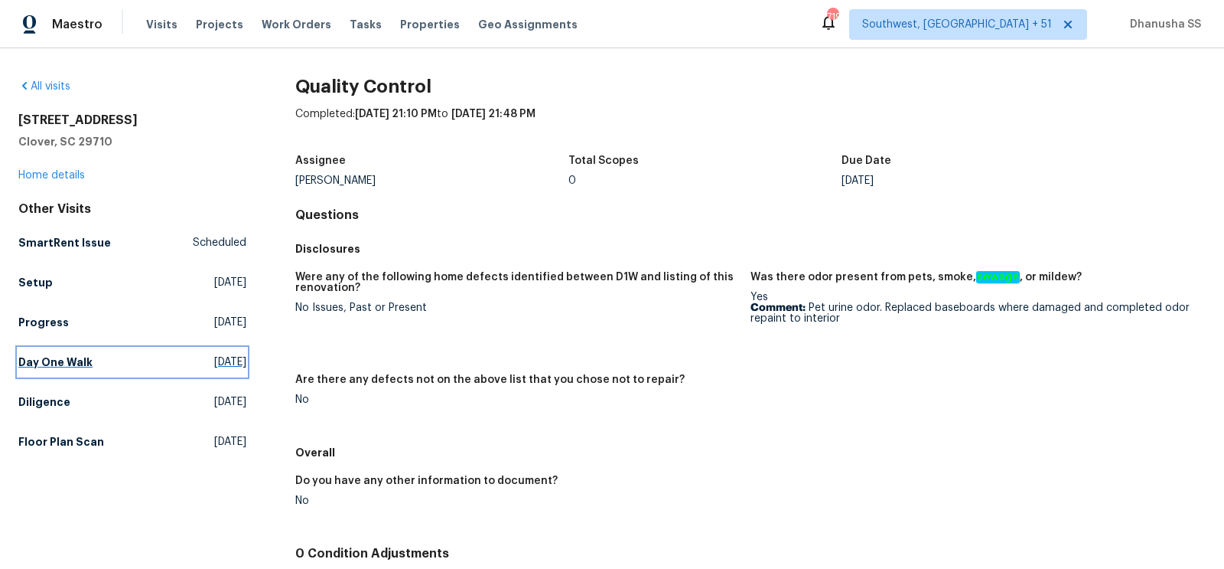
click at [214, 365] on span "Tue, Sep 02 2025" at bounding box center [230, 361] width 32 height 15
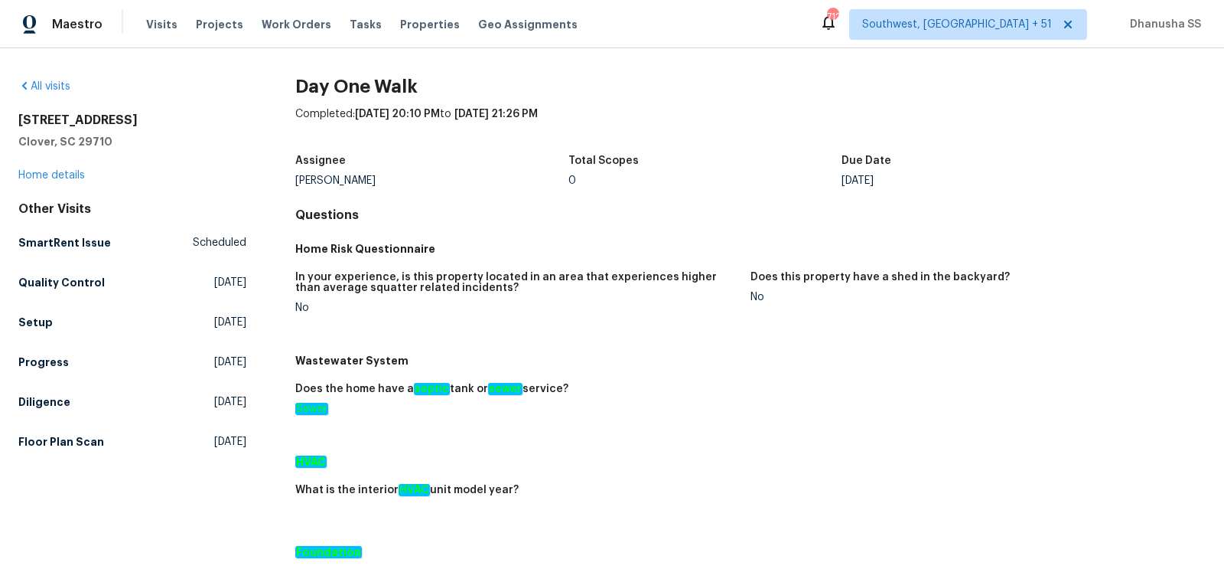
click at [42, 337] on div "Other Visits SmartRent Issue Scheduled Quality Control Tue, Sep 09 2025 Setup T…" at bounding box center [132, 328] width 228 height 254
click at [47, 326] on h5 "Setup" at bounding box center [35, 322] width 34 height 15
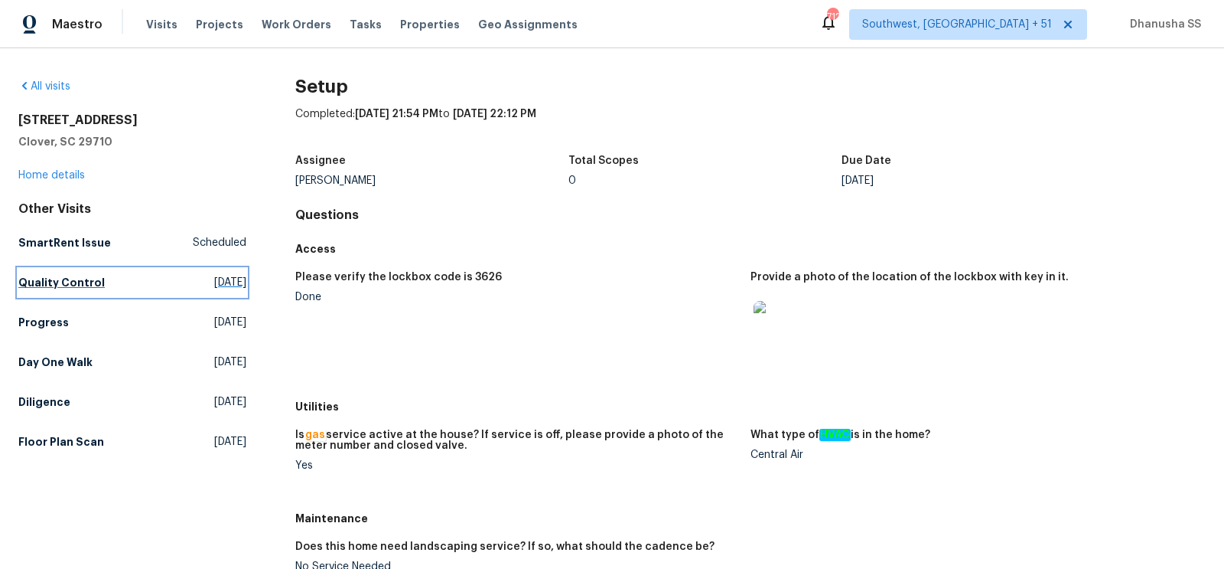
click at [82, 270] on link "Quality Control Tue, Sep 09 2025" at bounding box center [132, 283] width 228 height 28
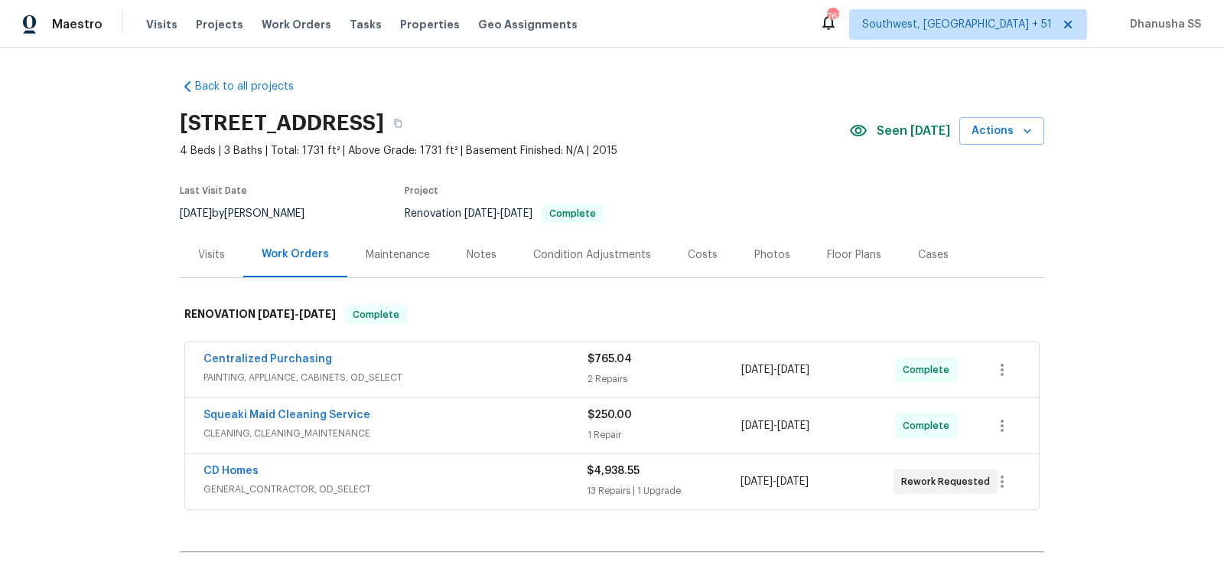
scroll to position [155, 0]
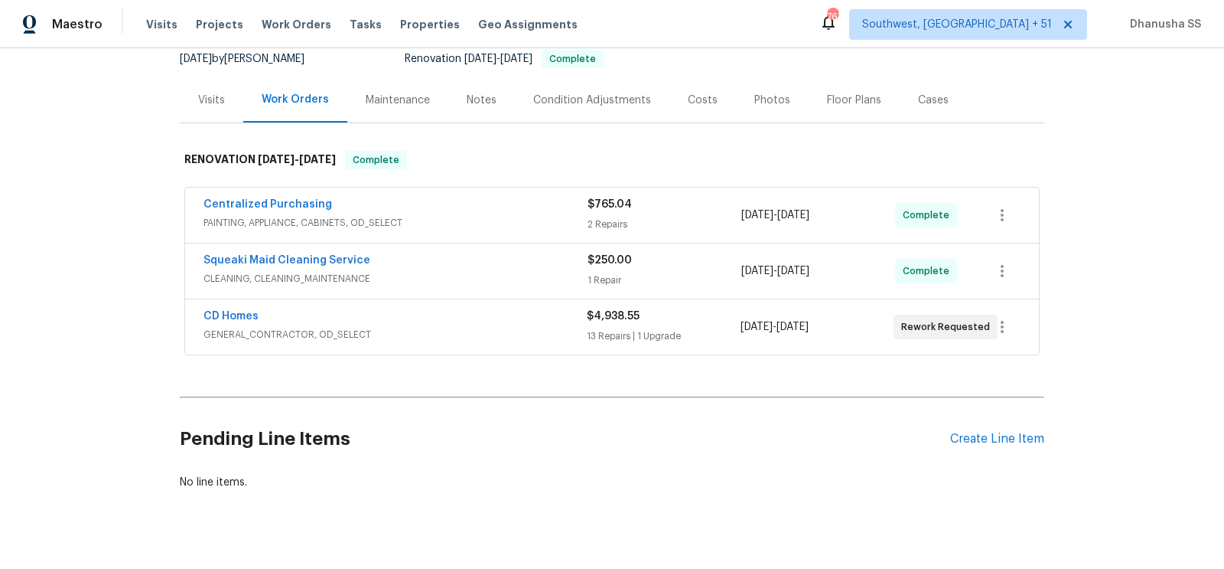
click at [540, 343] on div "CD Homes GENERAL_CONTRACTOR, OD_SELECT $4,938.55 13 Repairs | 1 Upgrade [DATE] …" at bounding box center [612, 326] width 854 height 55
click at [532, 324] on div "CD Homes" at bounding box center [395, 317] width 383 height 18
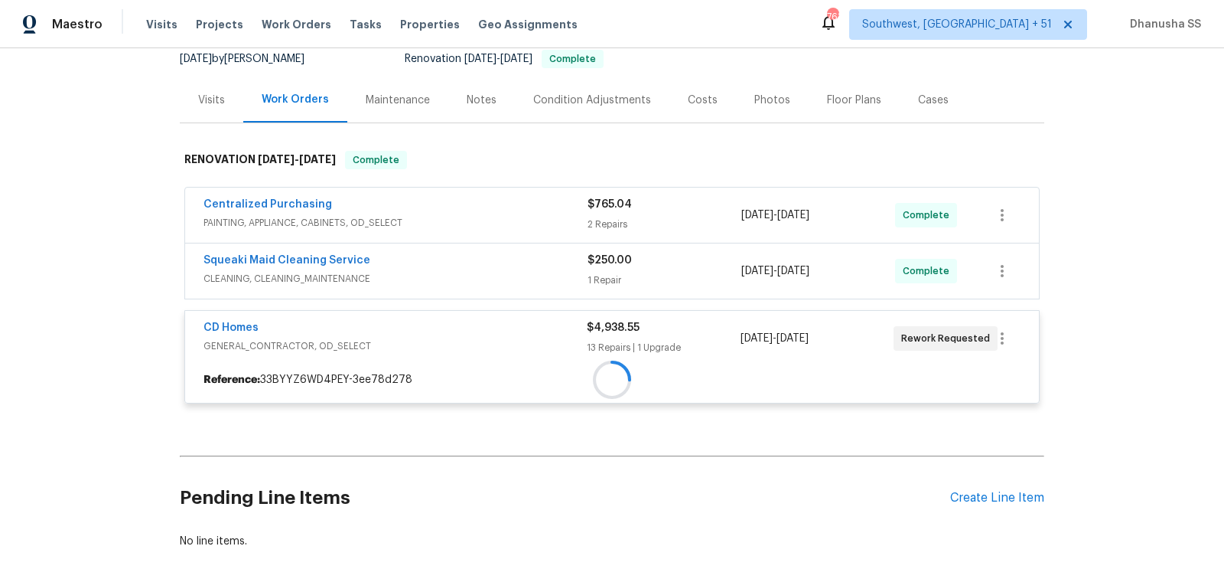
click at [511, 366] on div at bounding box center [612, 380] width 854 height 28
click at [512, 267] on div at bounding box center [612, 276] width 865 height 283
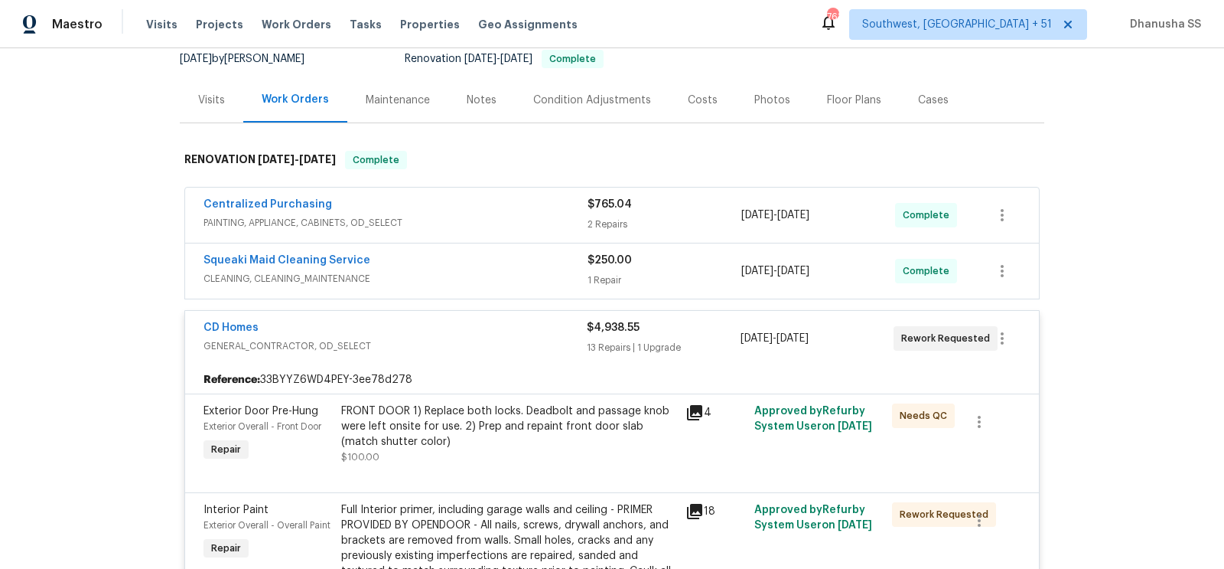
click at [512, 267] on div "Squeaki Maid Cleaning Service" at bounding box center [396, 262] width 384 height 18
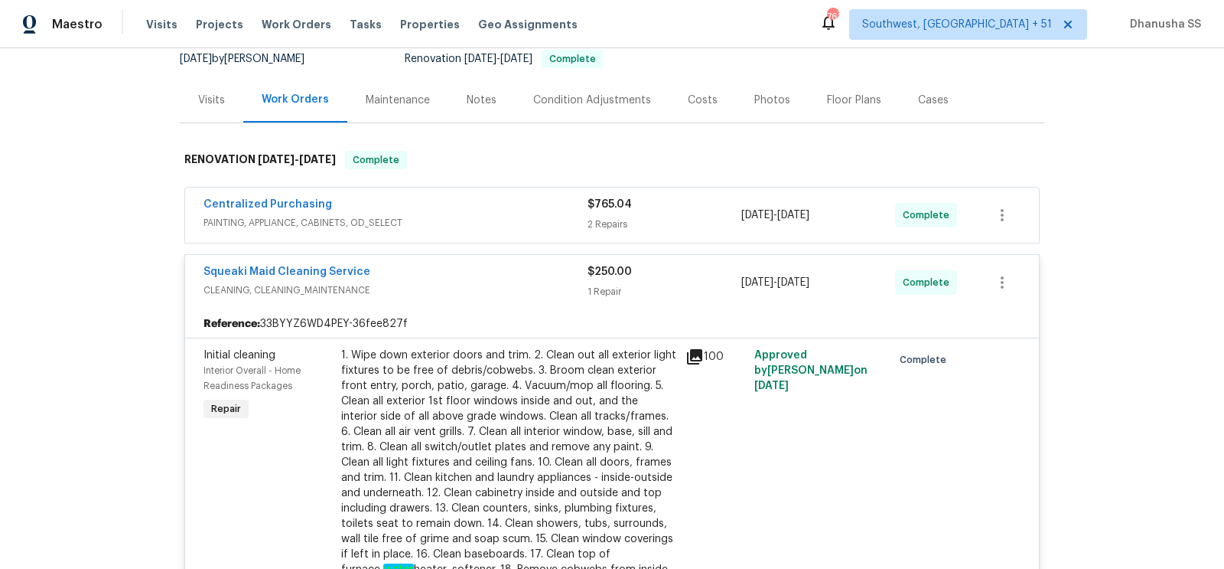
click at [504, 203] on div "Centralized Purchasing" at bounding box center [396, 206] width 384 height 18
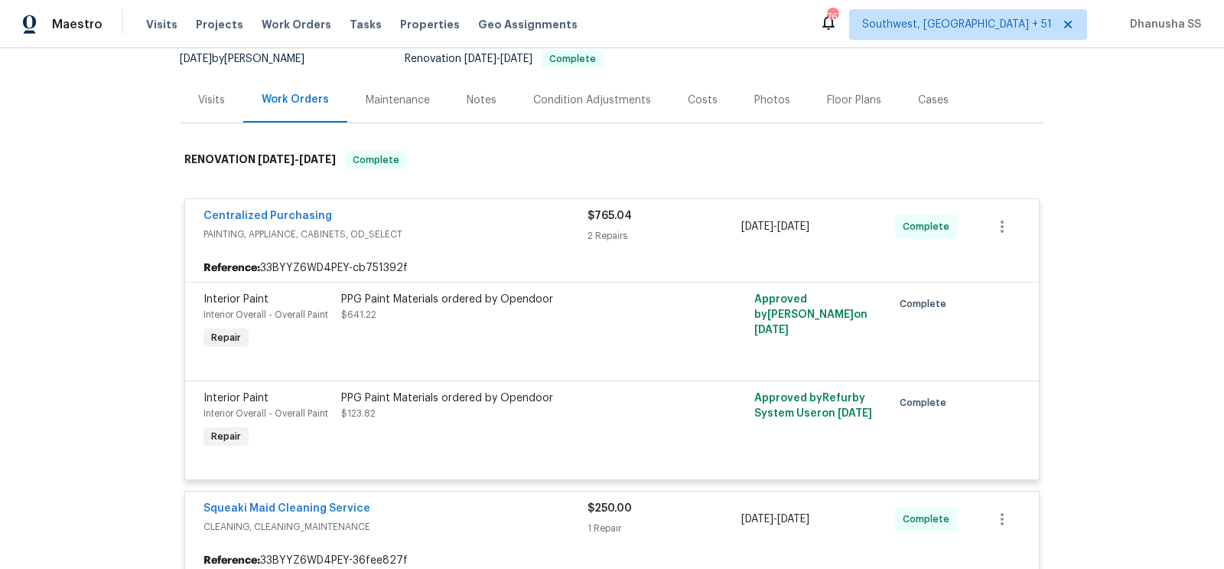
scroll to position [436, 0]
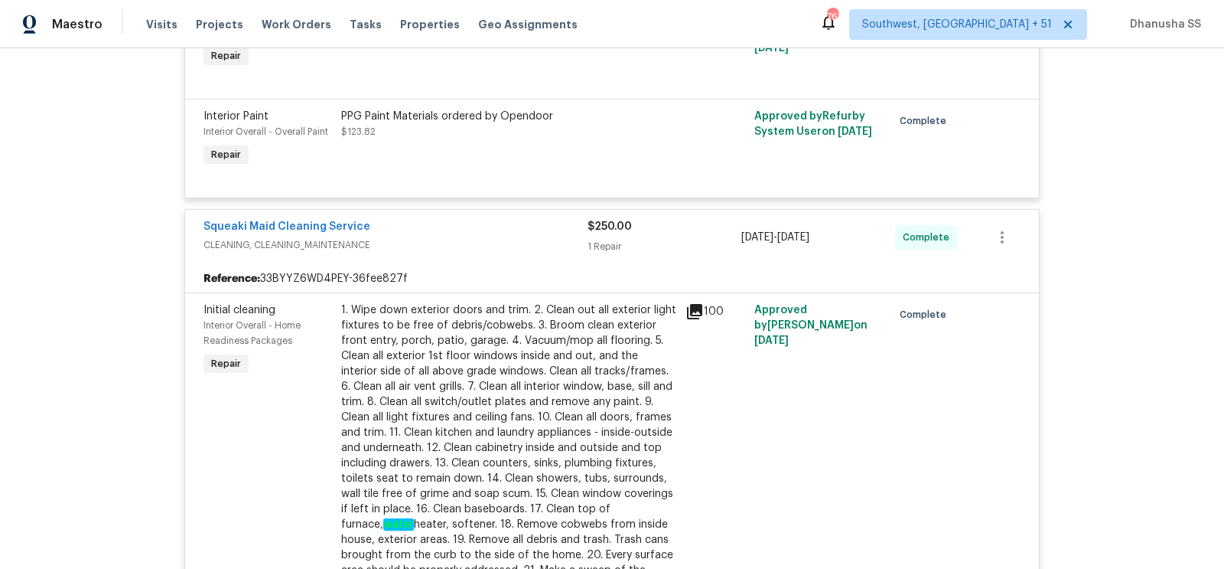
click at [465, 422] on div "1. Wipe down exterior doors and trim. 2. Clean out all exterior light fixtures …" at bounding box center [508, 462] width 335 height 321
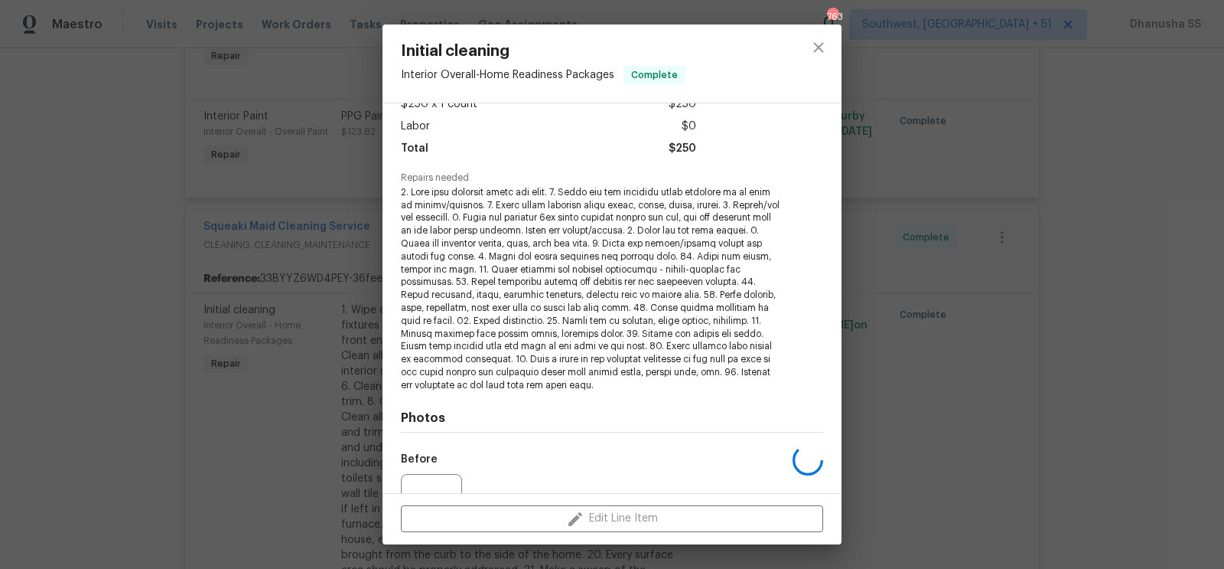
scroll to position [252, 0]
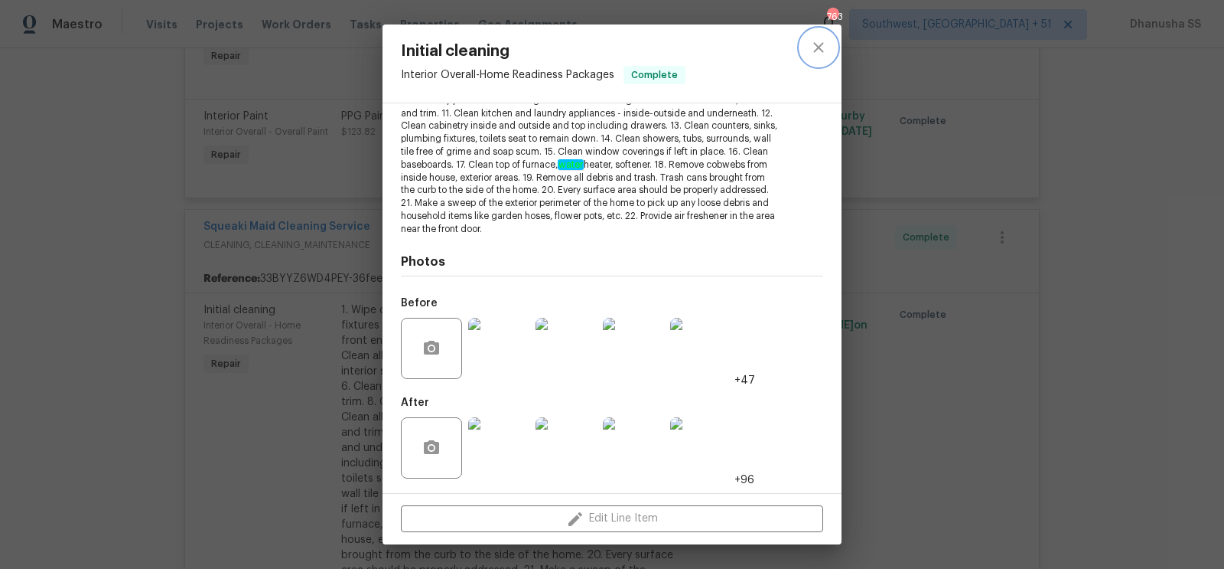
click at [812, 53] on icon "close" at bounding box center [819, 47] width 18 height 18
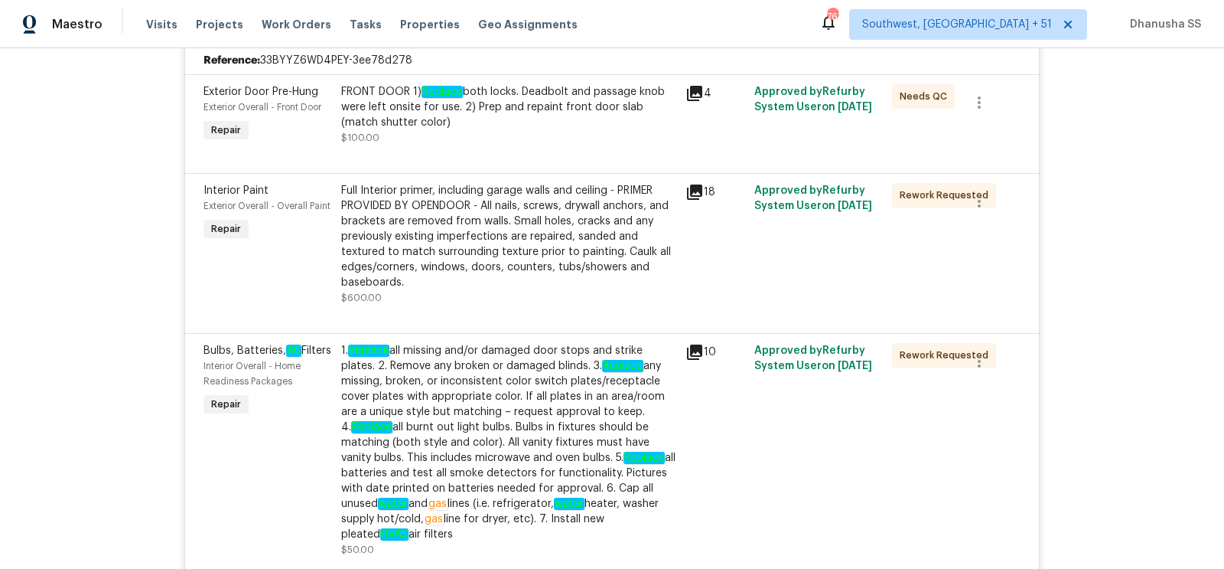
scroll to position [1080, 0]
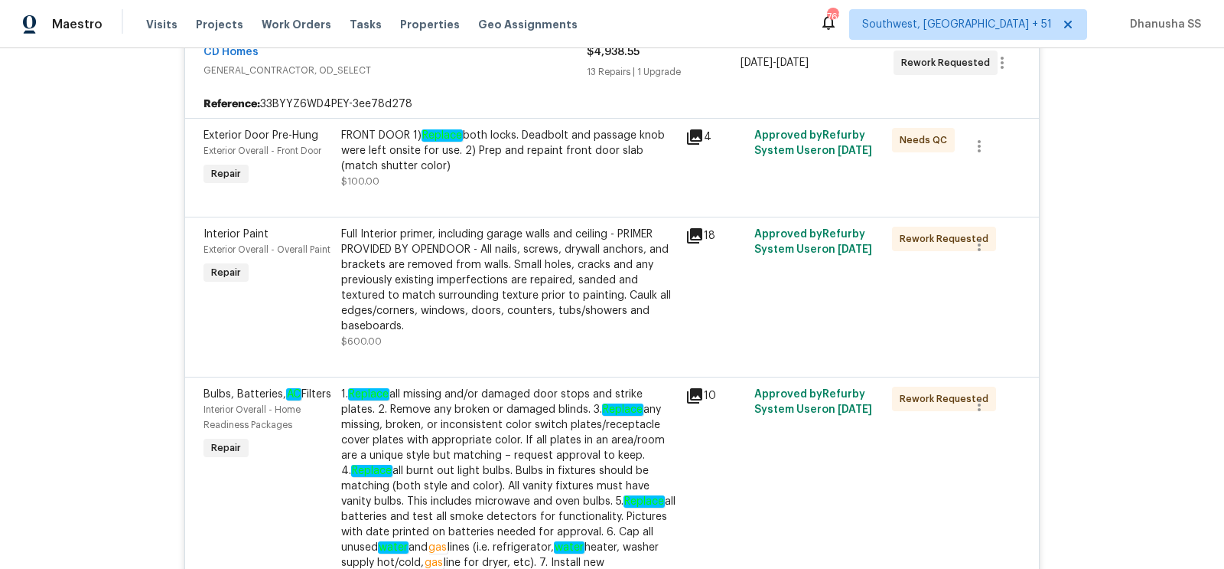
click at [455, 181] on div "FRONT DOOR 1) Replace both locks. Deadbolt and passage knob were left onsite fo…" at bounding box center [508, 158] width 335 height 61
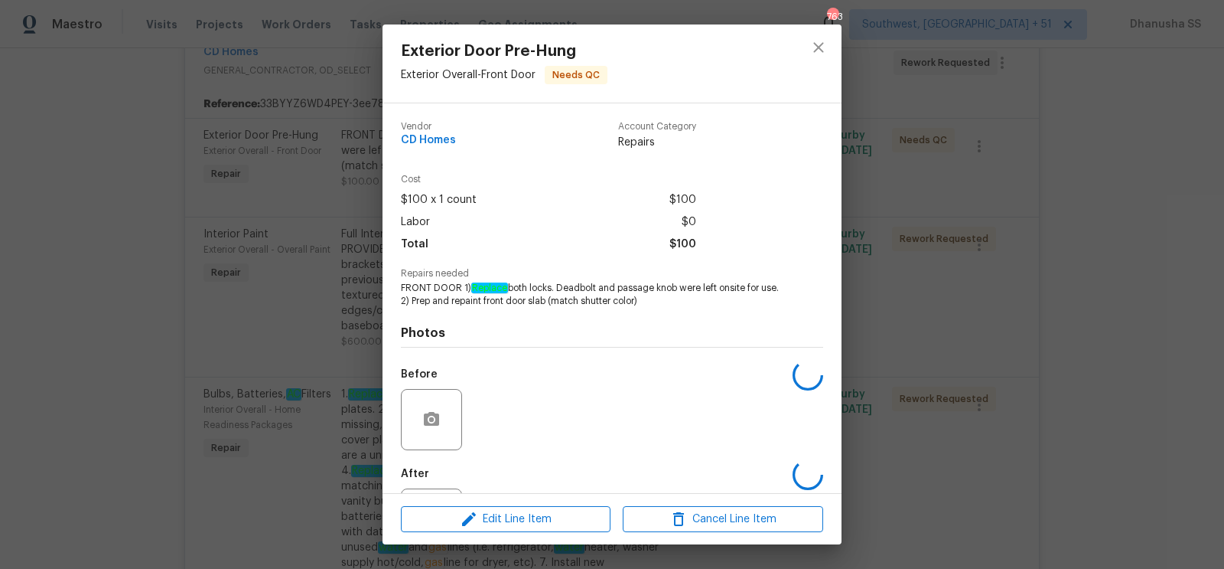
scroll to position [197, 0]
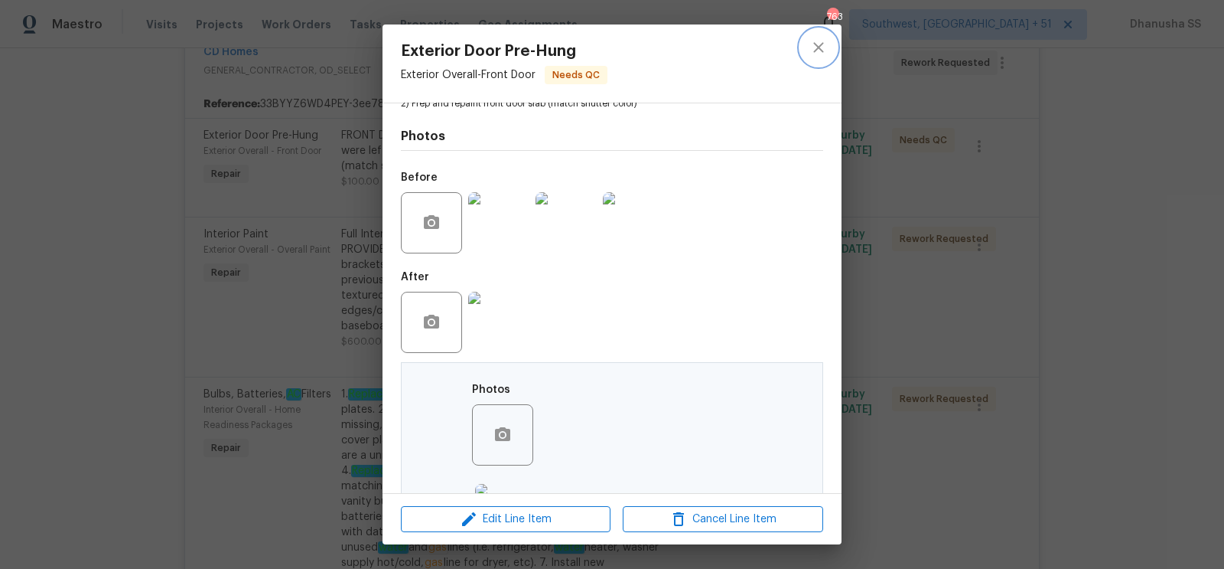
click at [808, 54] on button "close" at bounding box center [818, 47] width 37 height 37
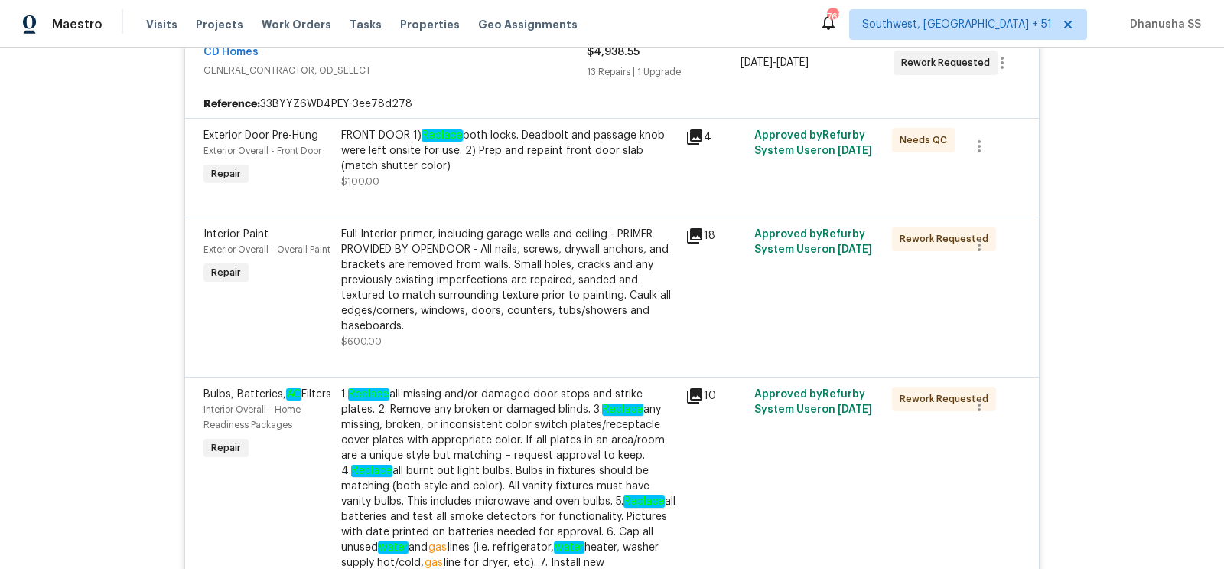
click at [556, 298] on div "Full Interior primer, including garage walls and ceiling - PRIMER PROVIDED BY O…" at bounding box center [508, 280] width 335 height 107
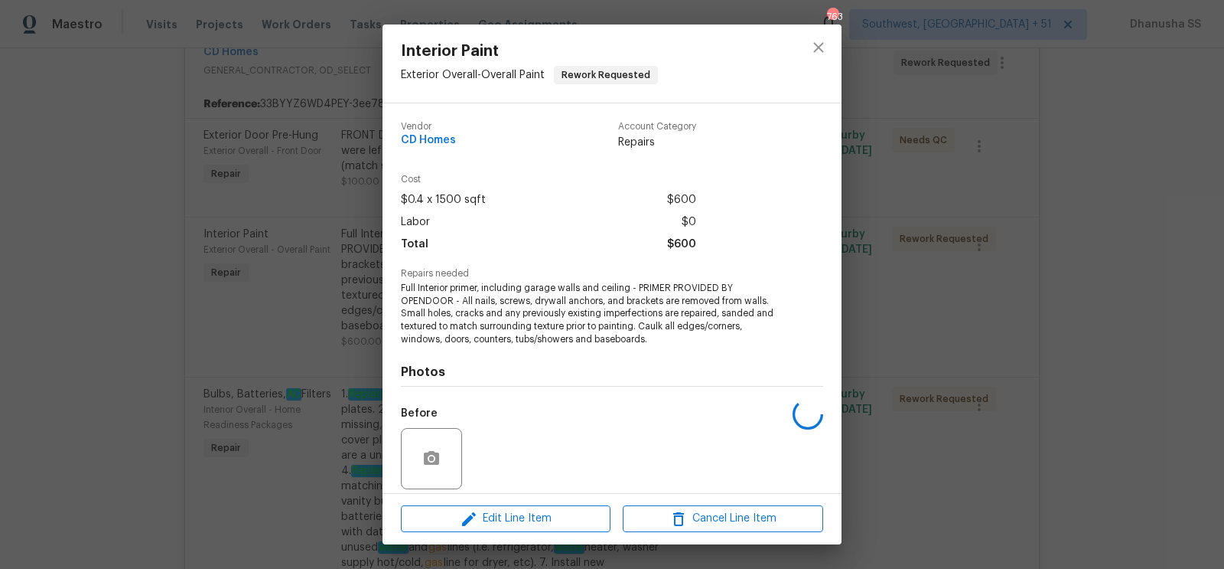
scroll to position [235, 0]
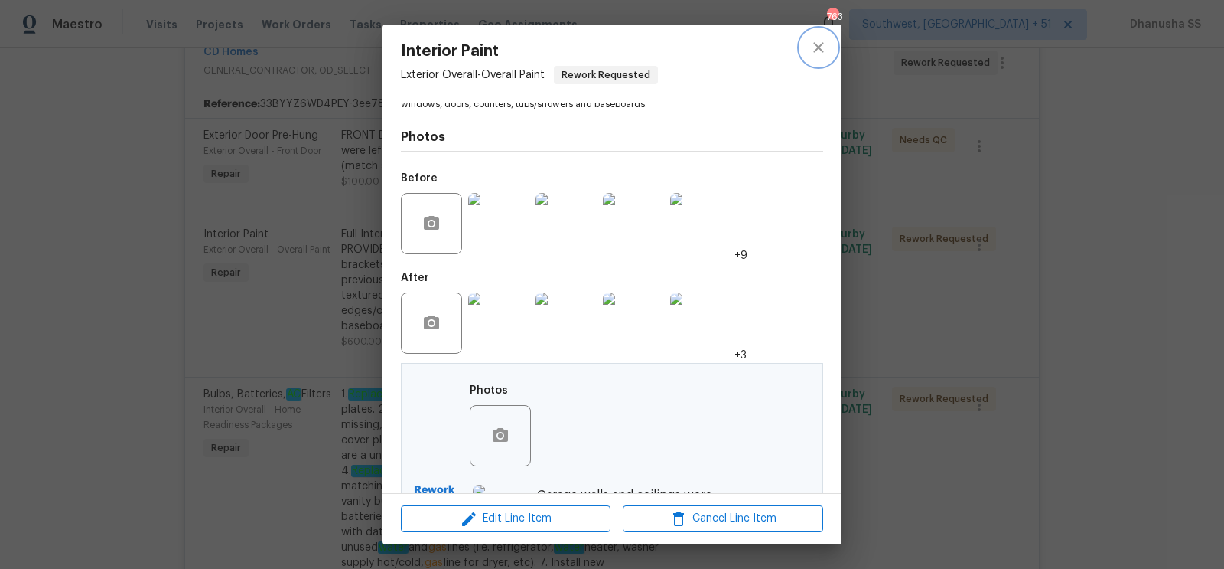
click at [810, 40] on icon "close" at bounding box center [819, 47] width 18 height 18
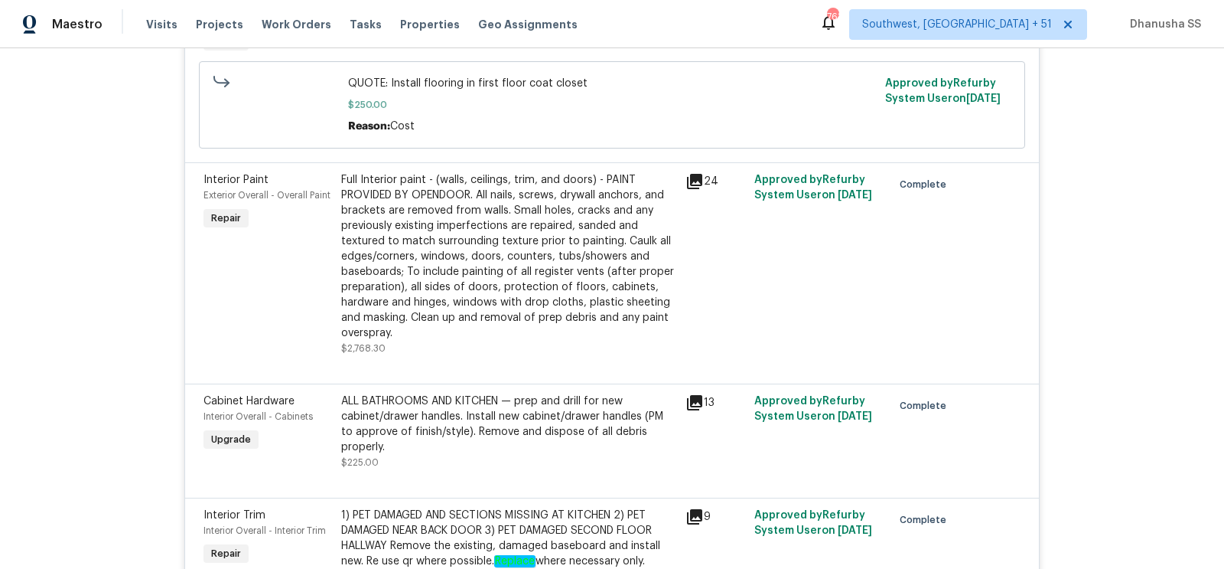
scroll to position [2112, 0]
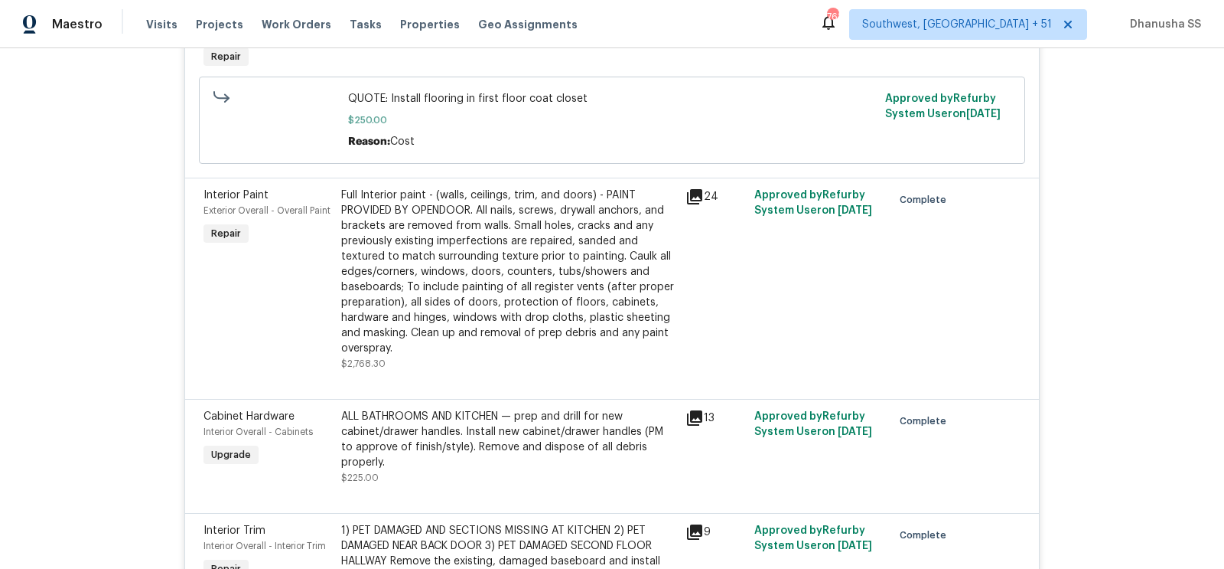
click at [529, 284] on div "Full Interior paint - (walls, ceilings, trim, and doors) - PAINT PROVIDED BY OP…" at bounding box center [508, 271] width 335 height 168
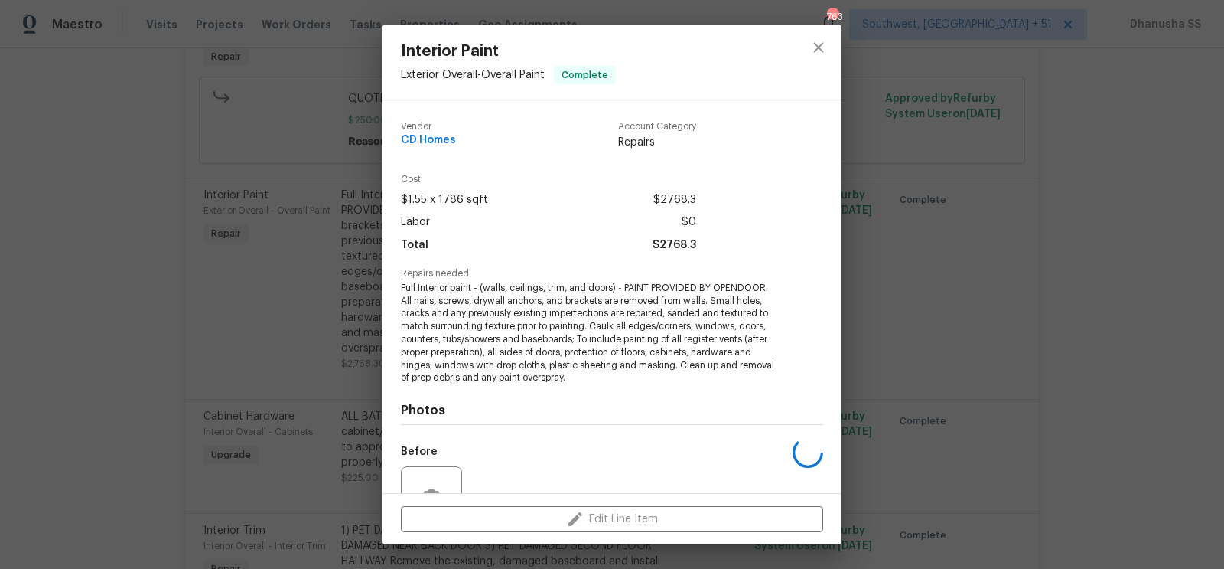
scroll to position [149, 0]
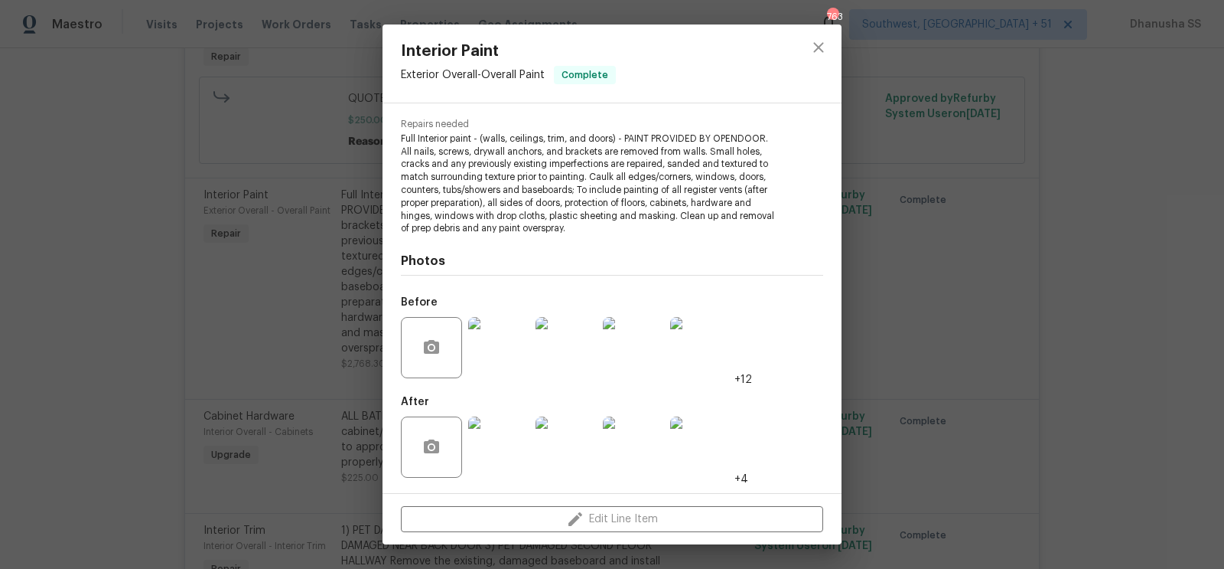
click at [804, 62] on div at bounding box center [819, 63] width 46 height 78
click at [831, 44] on button "close" at bounding box center [818, 47] width 37 height 37
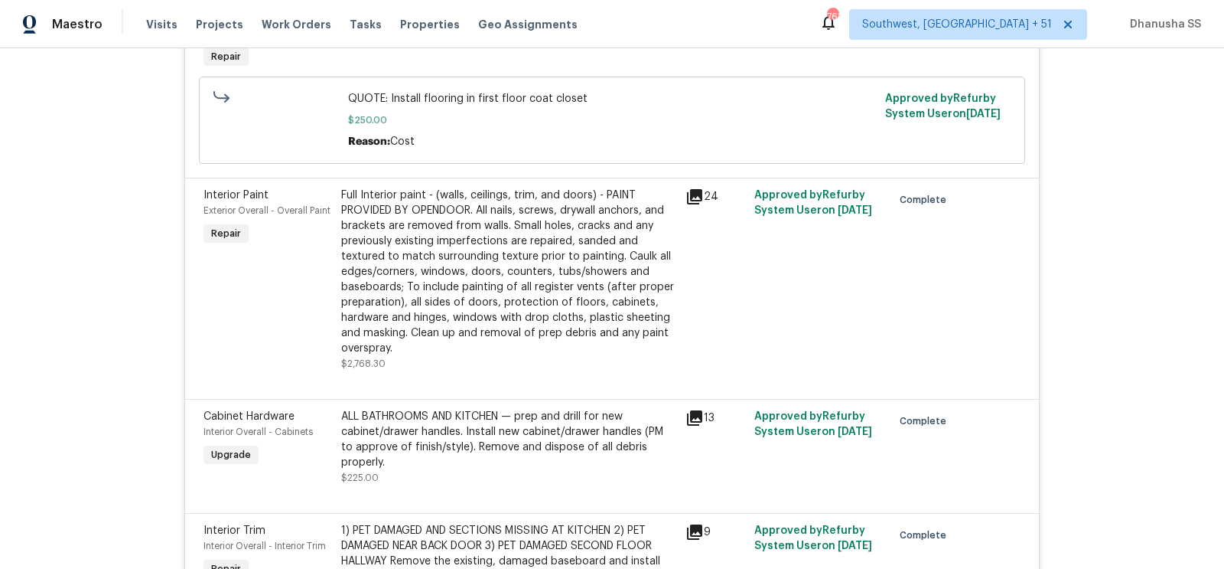
scroll to position [2640, 0]
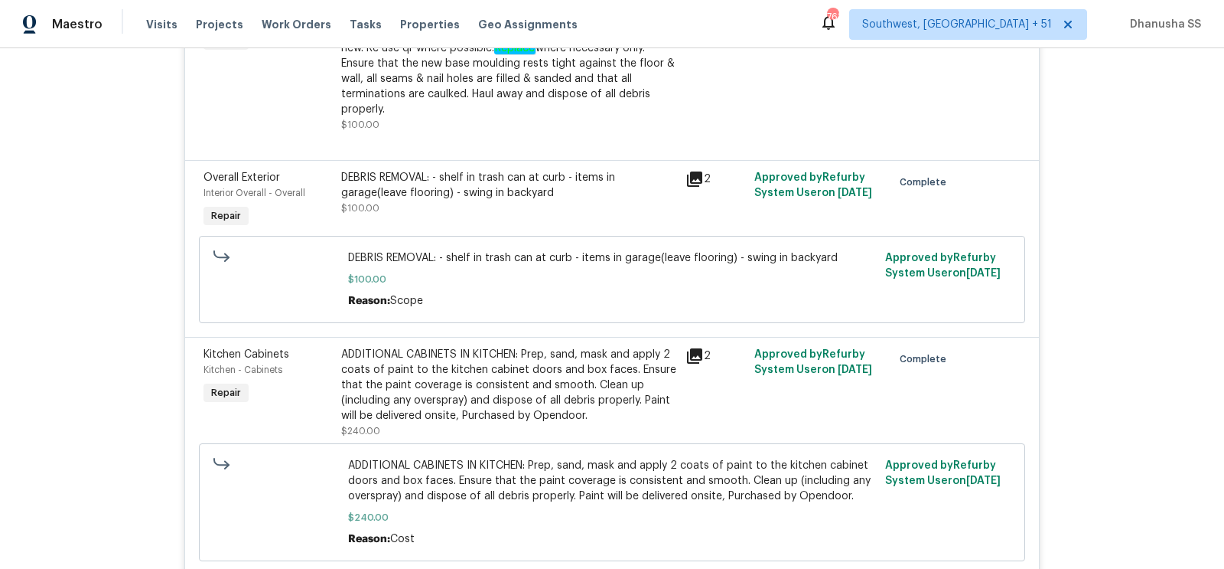
click at [491, 177] on div "DEBRIS REMOVAL: - shelf in trash can at curb - items in garage(leave flooring) …" at bounding box center [508, 185] width 335 height 31
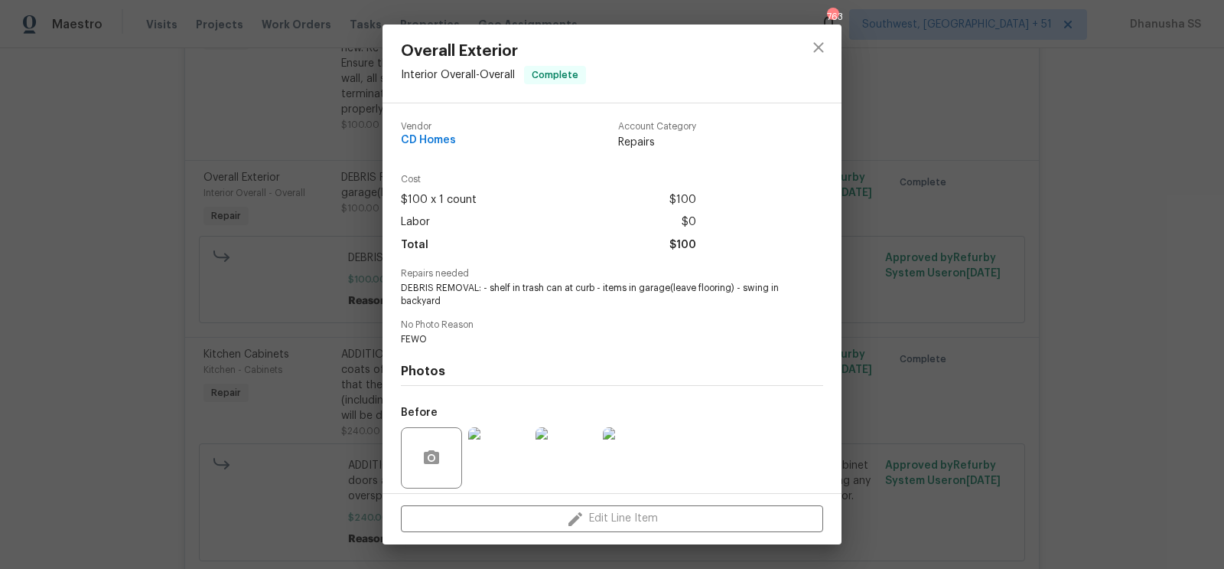
scroll to position [111, 0]
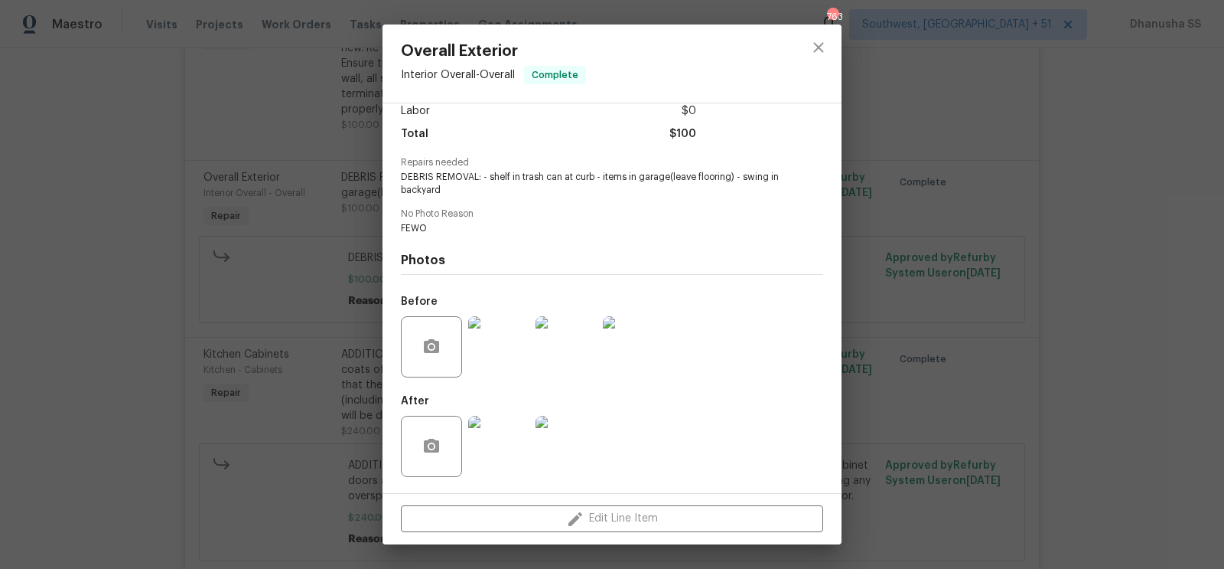
click at [502, 361] on img at bounding box center [498, 346] width 61 height 61
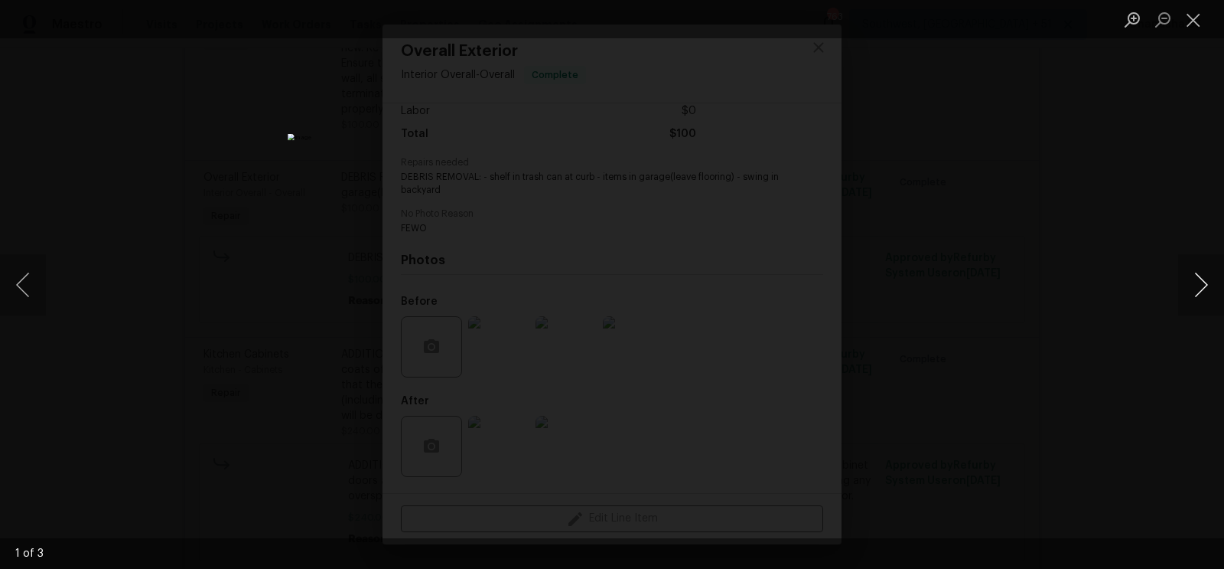
click at [1193, 294] on button "Next image" at bounding box center [1202, 284] width 46 height 61
click at [1201, 279] on button "Next image" at bounding box center [1202, 284] width 46 height 61
click at [1097, 219] on div "Lightbox" at bounding box center [612, 284] width 1224 height 569
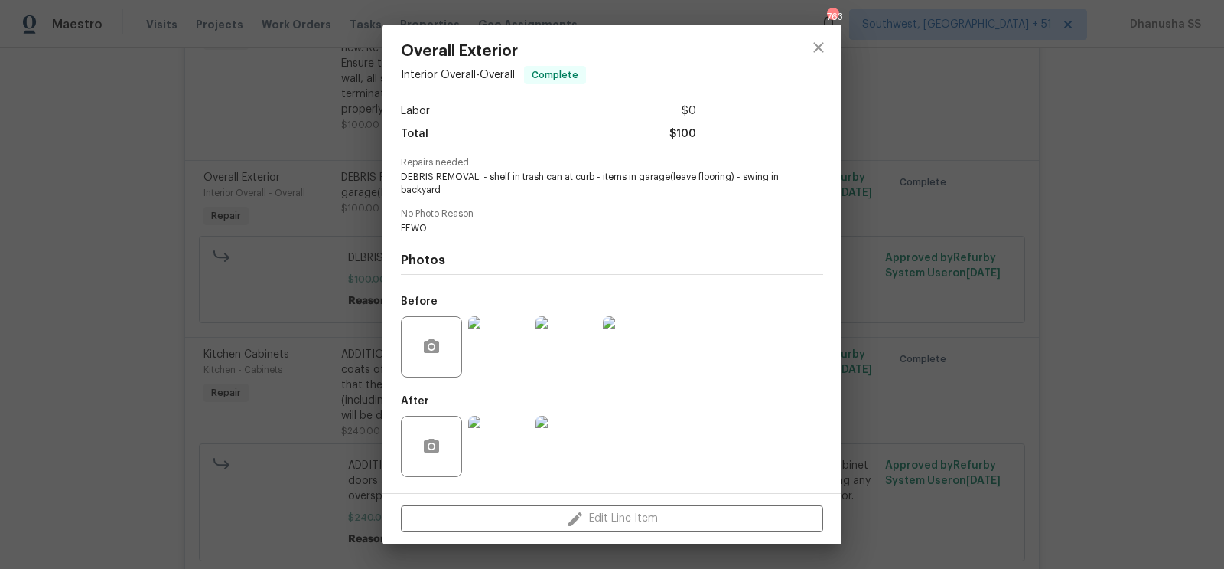
click at [497, 460] on img at bounding box center [498, 446] width 61 height 61
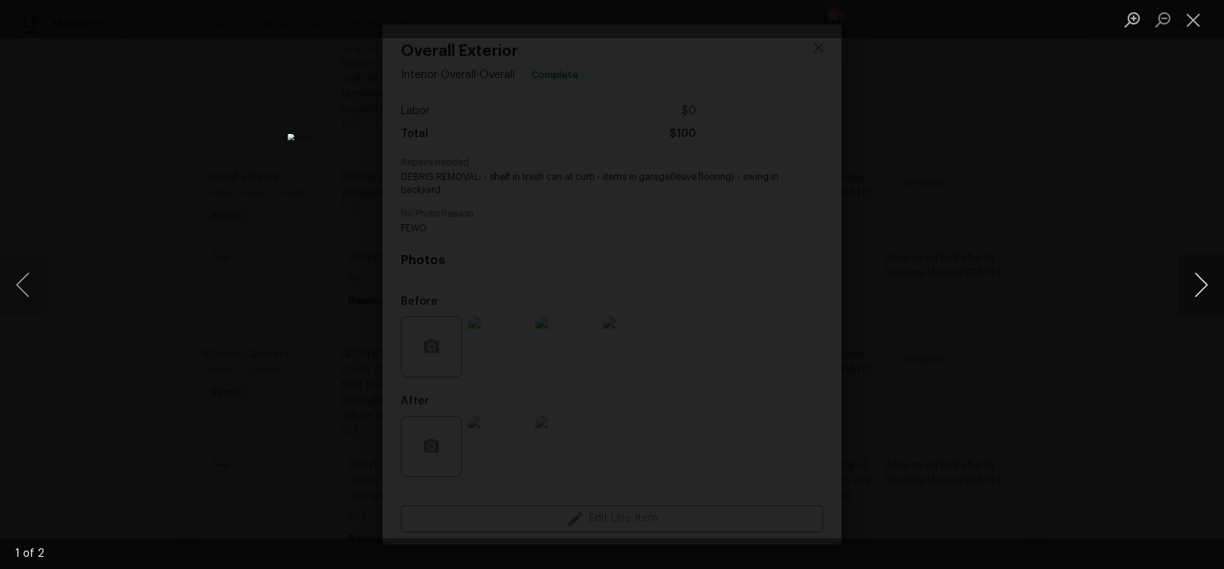
click at [1201, 290] on button "Next image" at bounding box center [1202, 284] width 46 height 61
click at [1052, 214] on div "Lightbox" at bounding box center [612, 284] width 1224 height 569
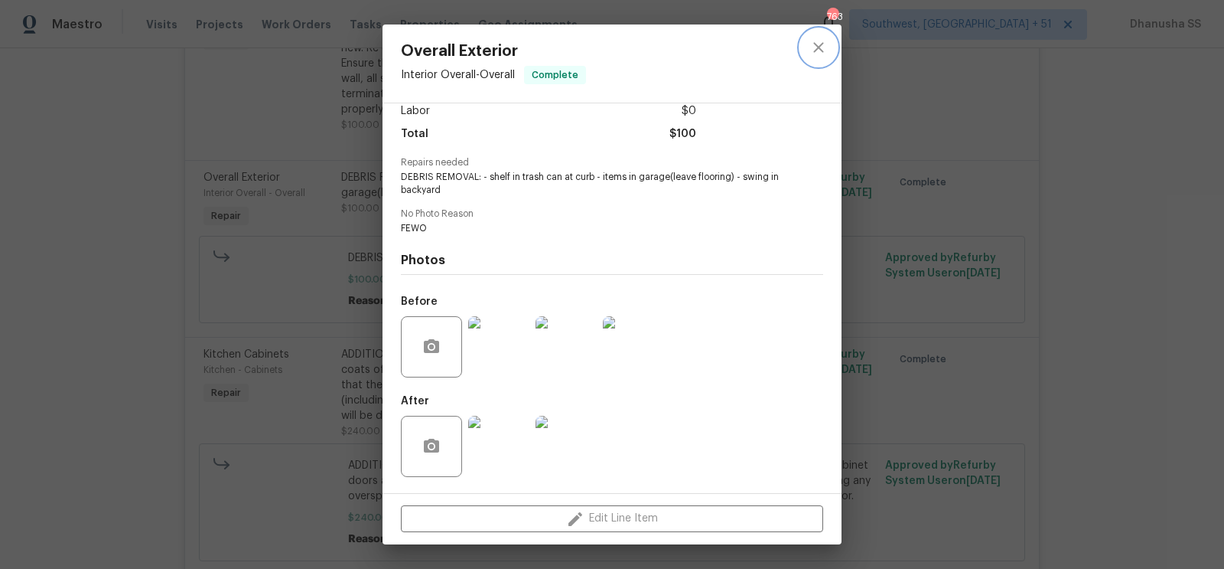
click at [831, 46] on button "close" at bounding box center [818, 47] width 37 height 37
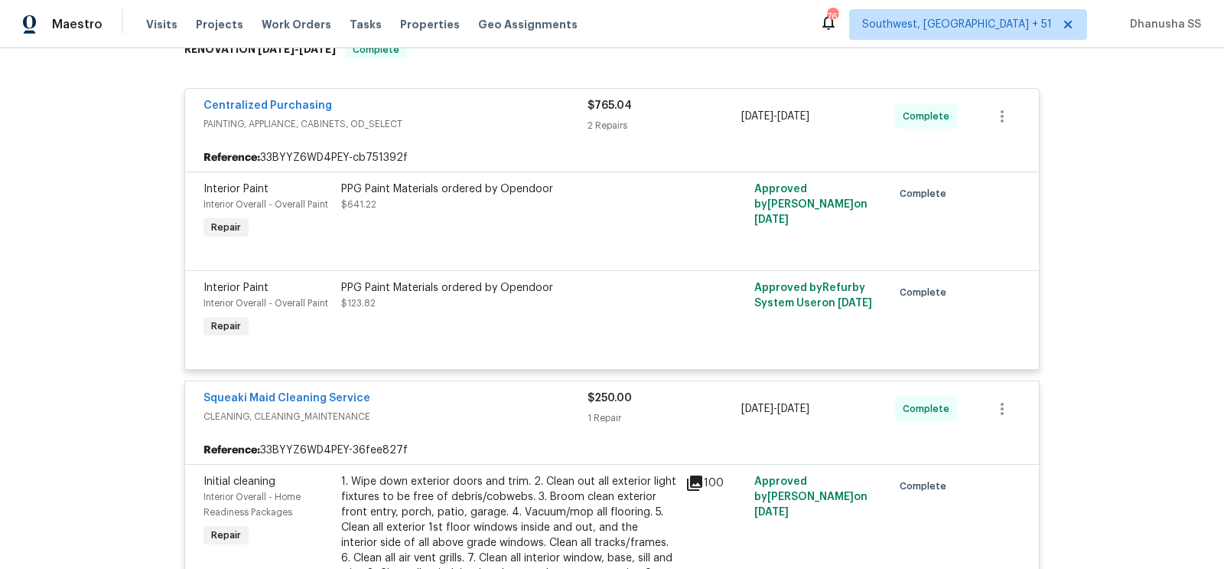
scroll to position [388, 0]
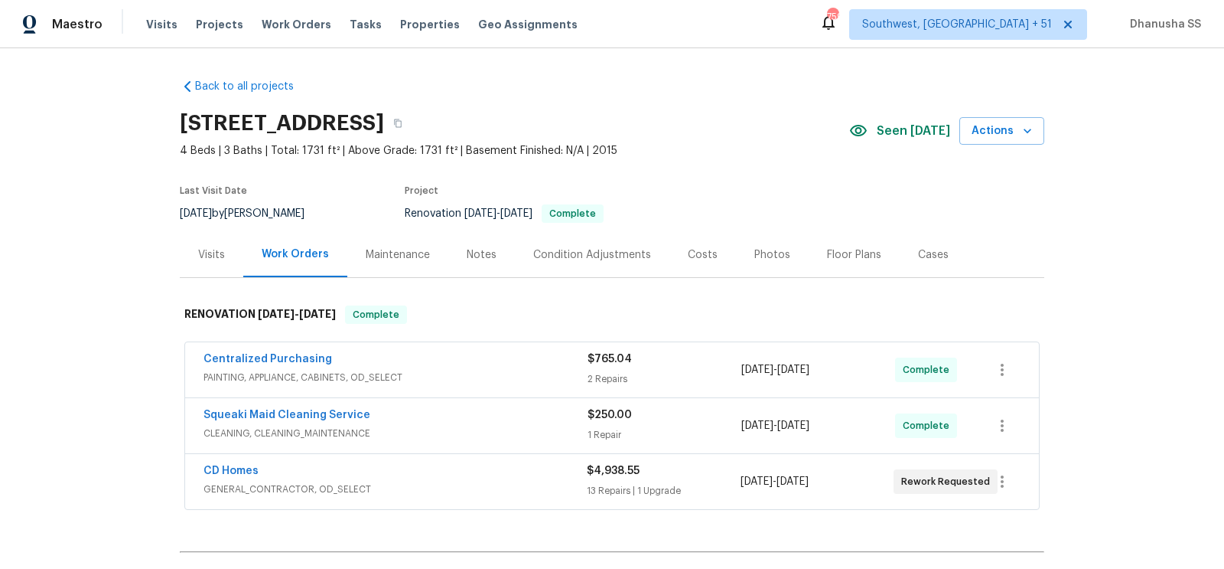
scroll to position [176, 0]
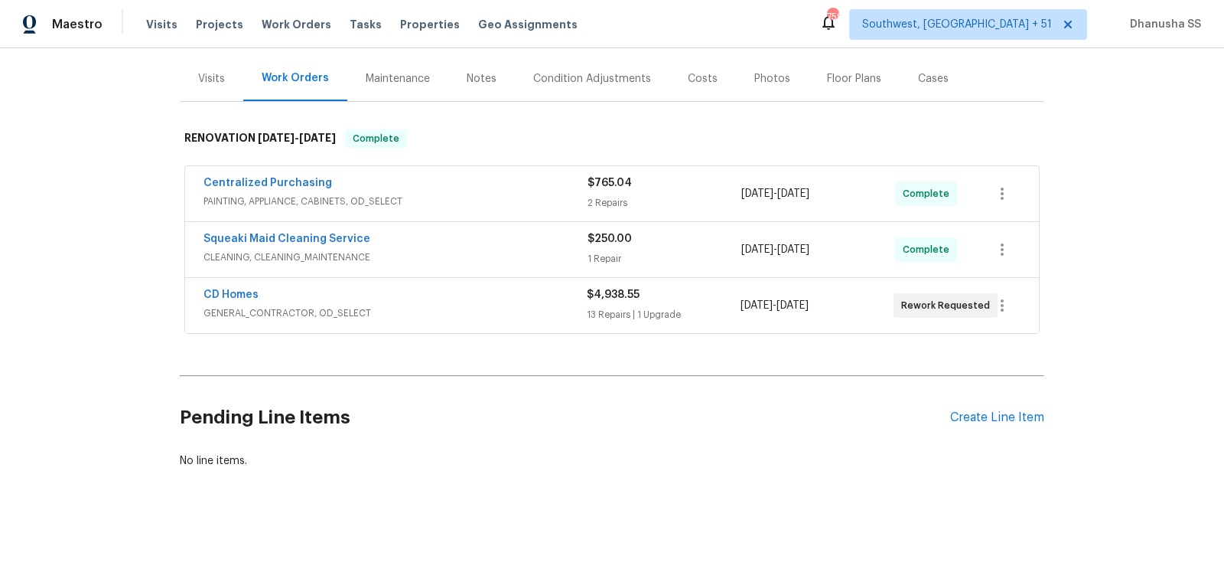
click at [543, 190] on div "Centralized Purchasing" at bounding box center [396, 184] width 384 height 18
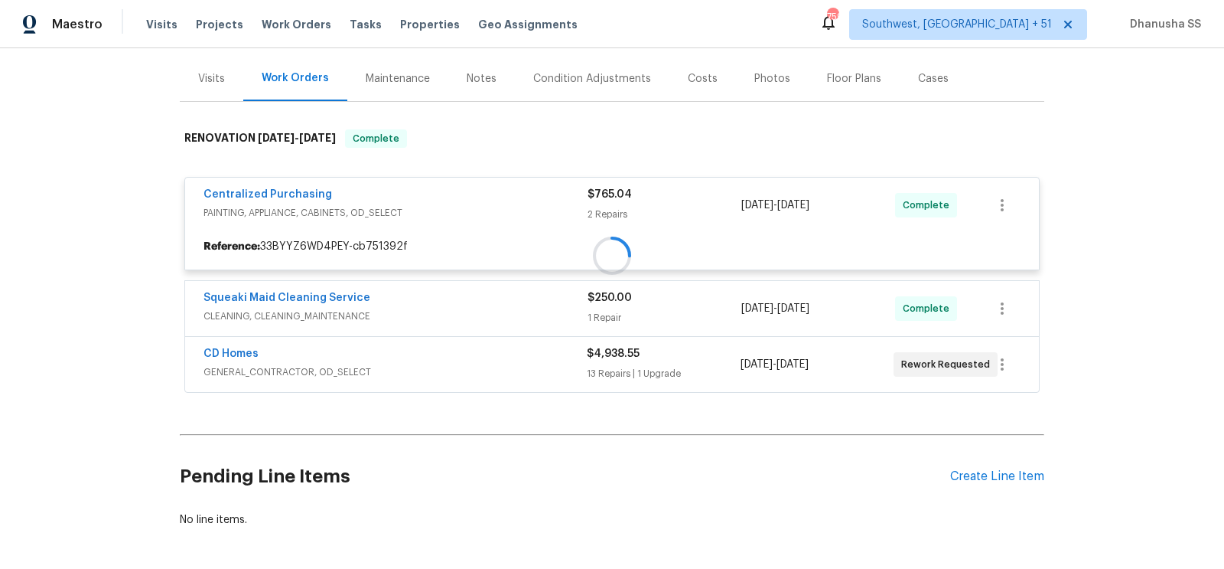
scroll to position [235, 0]
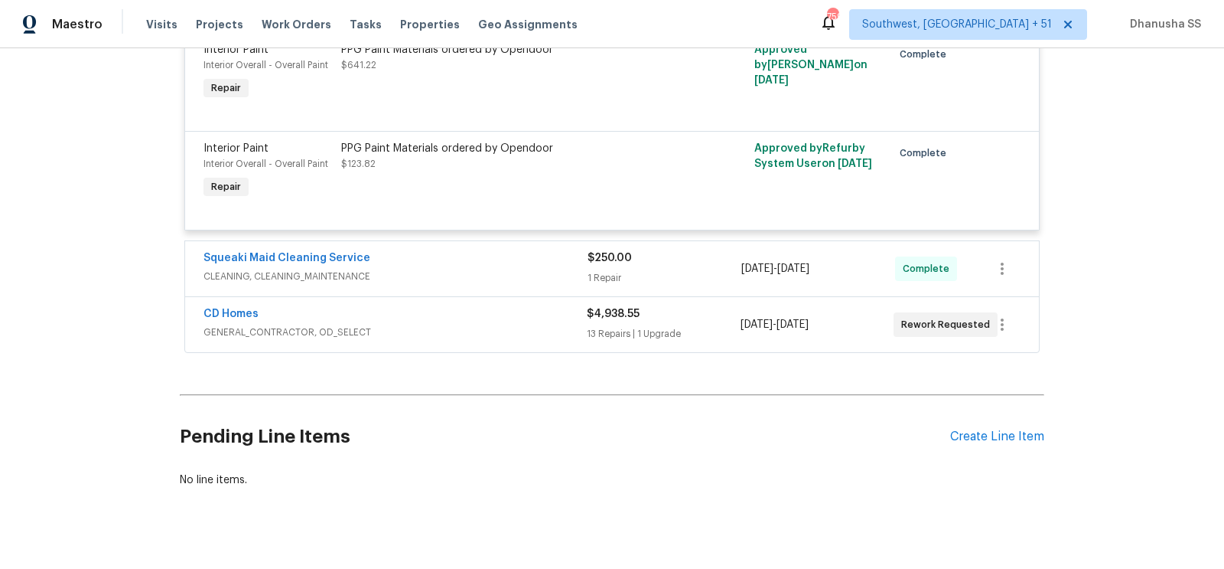
click at [510, 258] on div "Squeaki Maid Cleaning Service" at bounding box center [396, 259] width 384 height 18
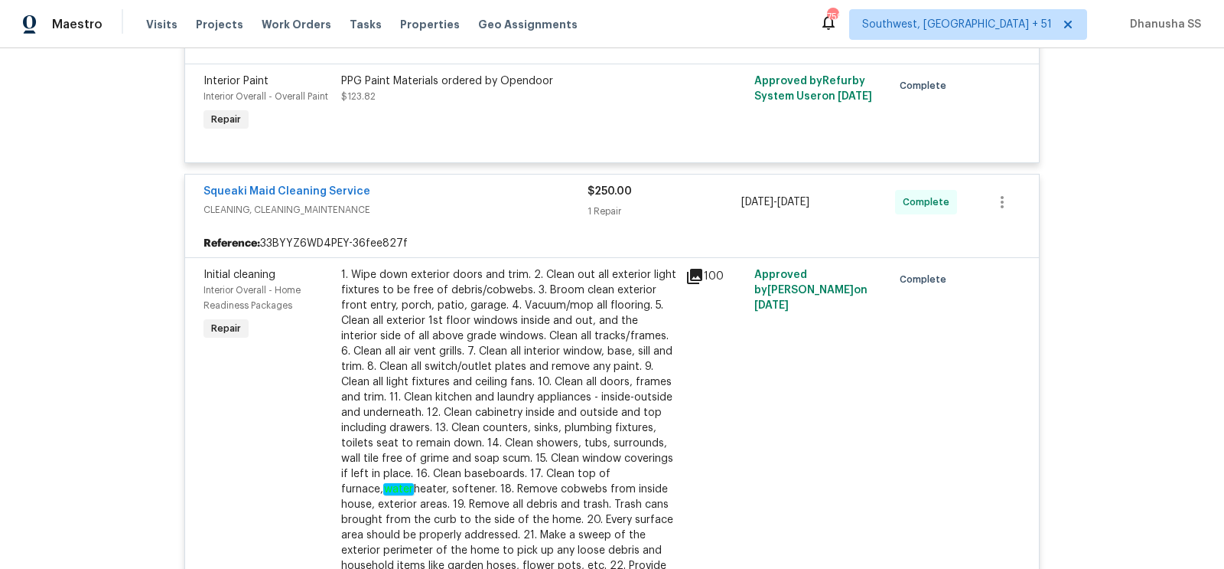
scroll to position [836, 0]
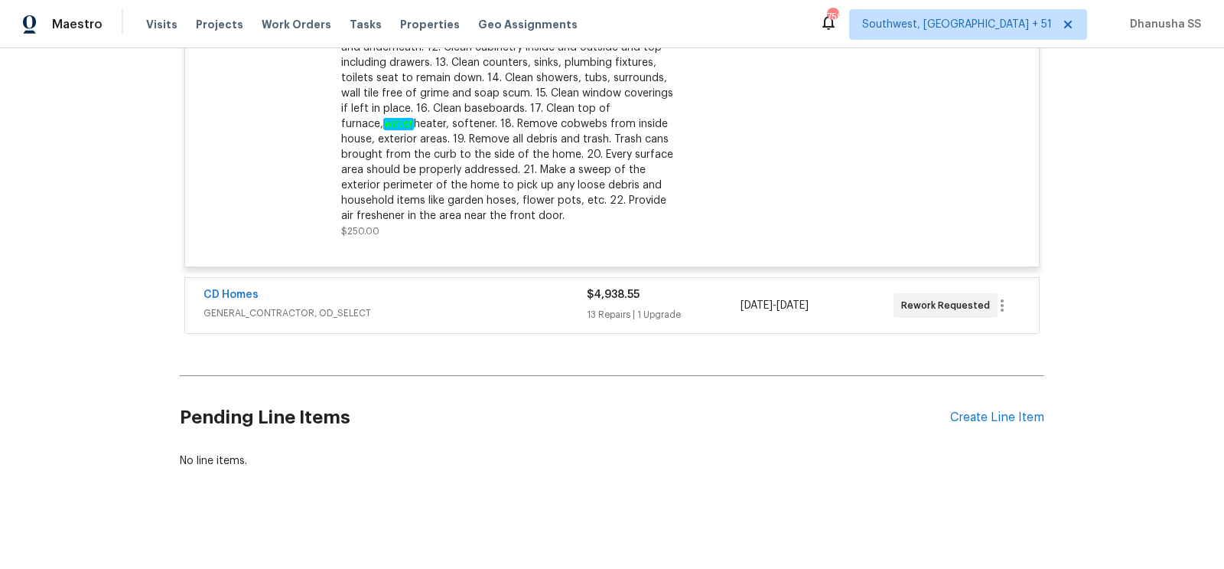
click at [500, 287] on div "CD Homes" at bounding box center [395, 296] width 383 height 18
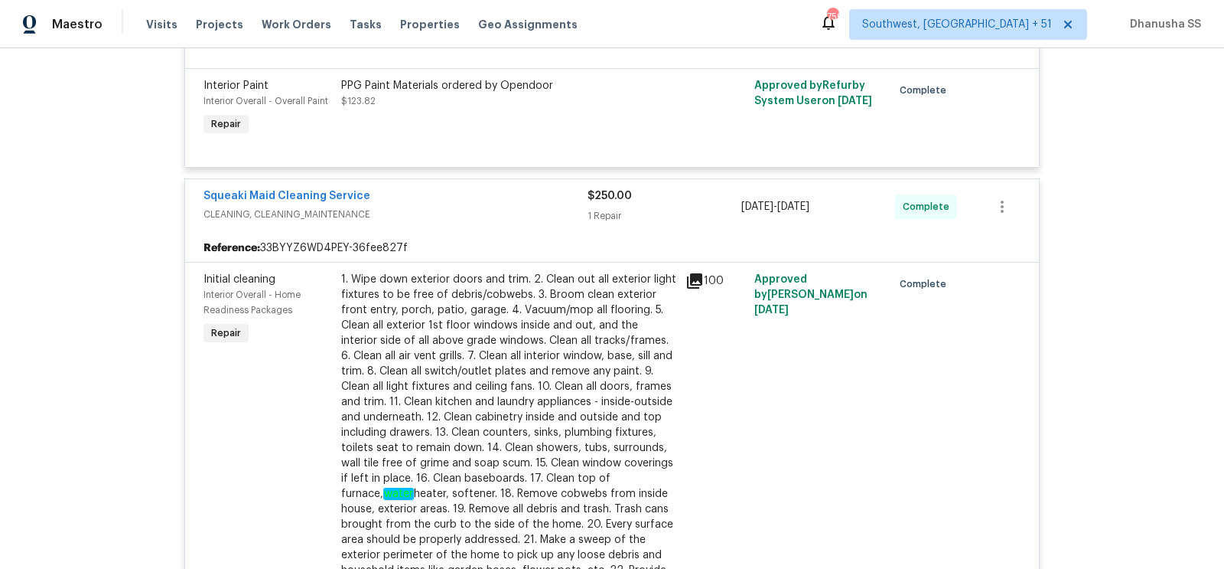
scroll to position [0, 0]
